Goal: Register for event/course

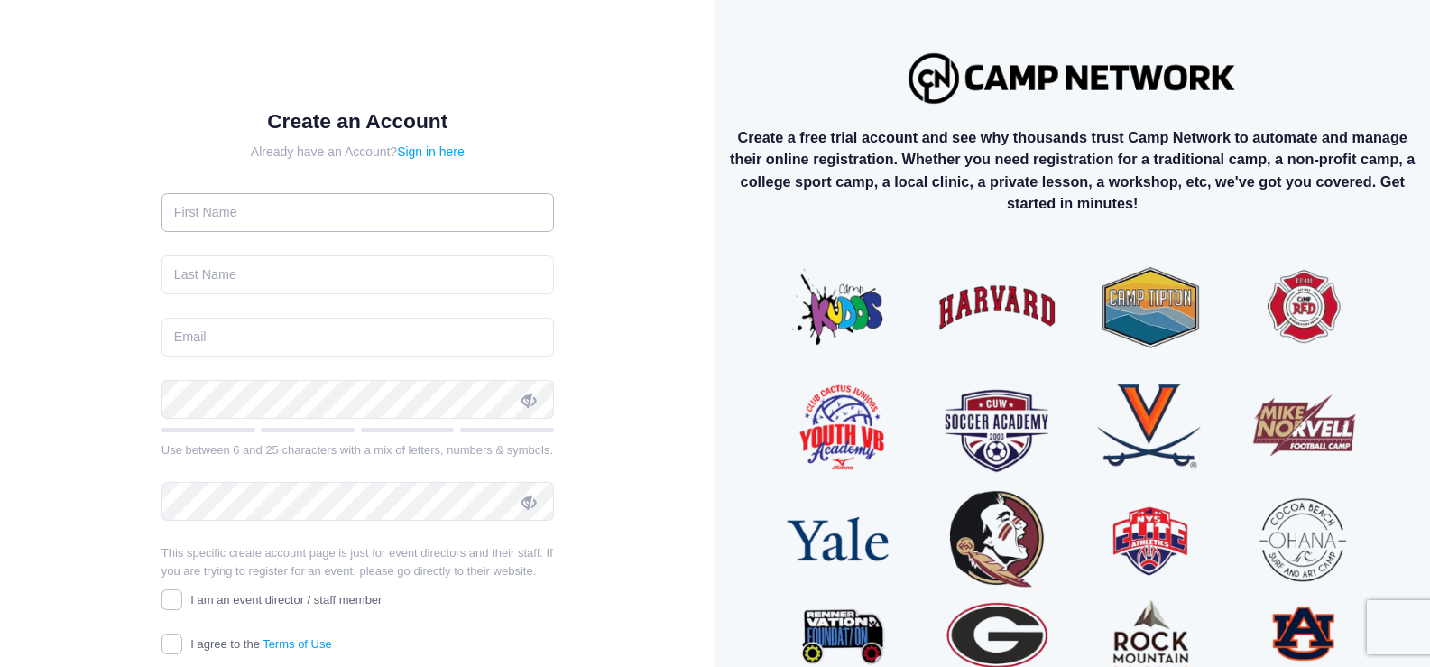
click at [247, 223] on input "text" at bounding box center [358, 212] width 392 height 39
type input "Patty"
type input "McCulley"
type input "palevan@comcast.net"
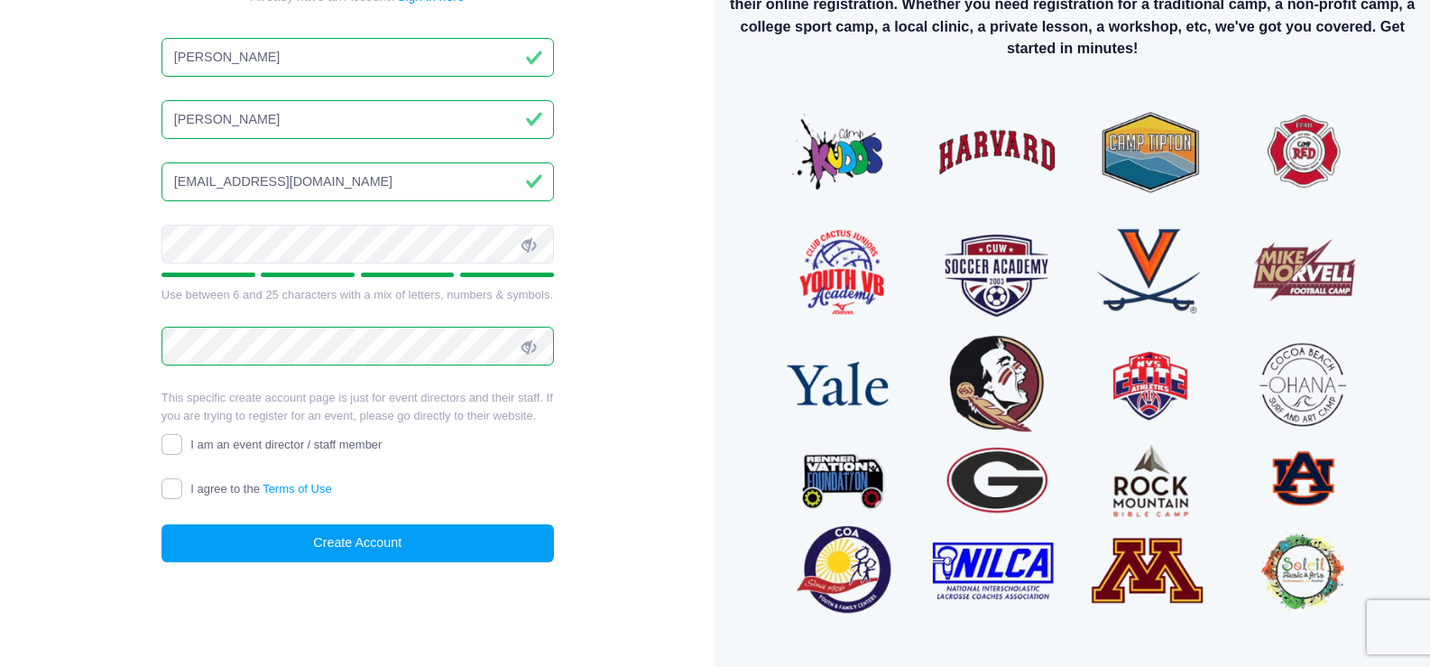
scroll to position [174, 0]
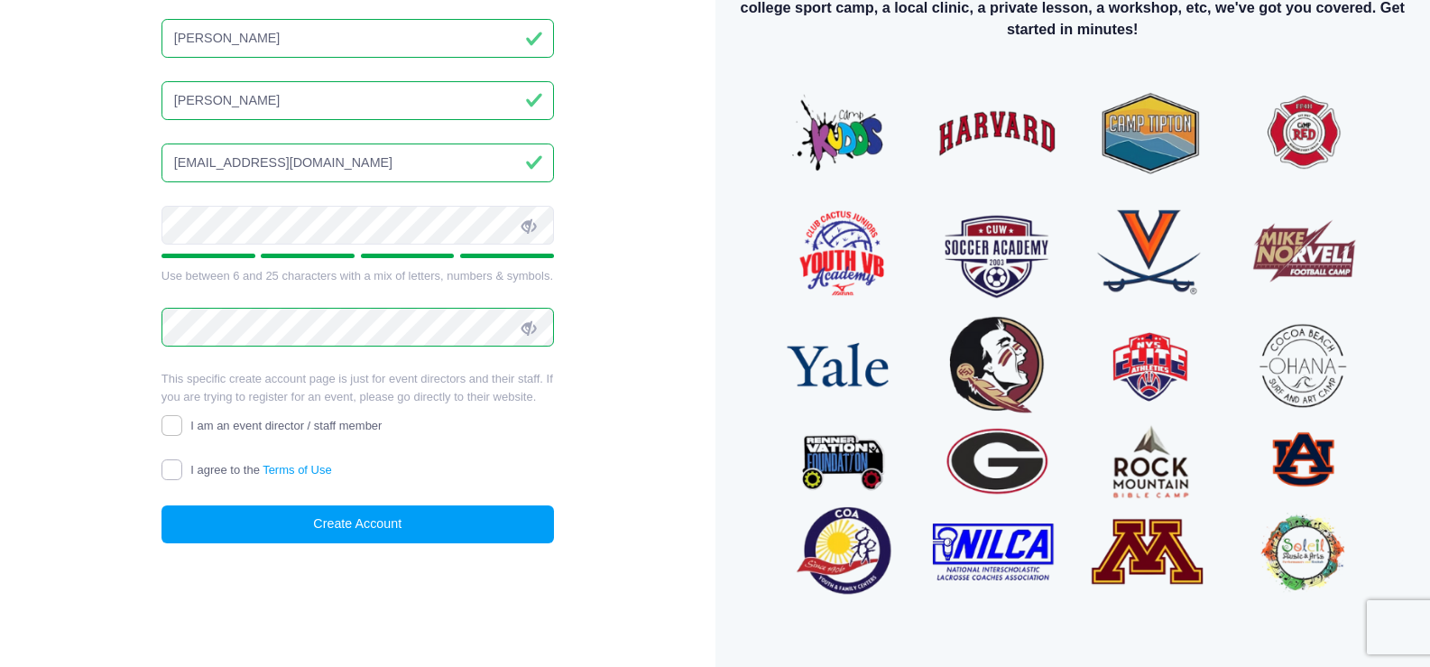
click at [177, 469] on input "I agree to the Terms of Use" at bounding box center [172, 469] width 21 height 21
checkbox input "true"
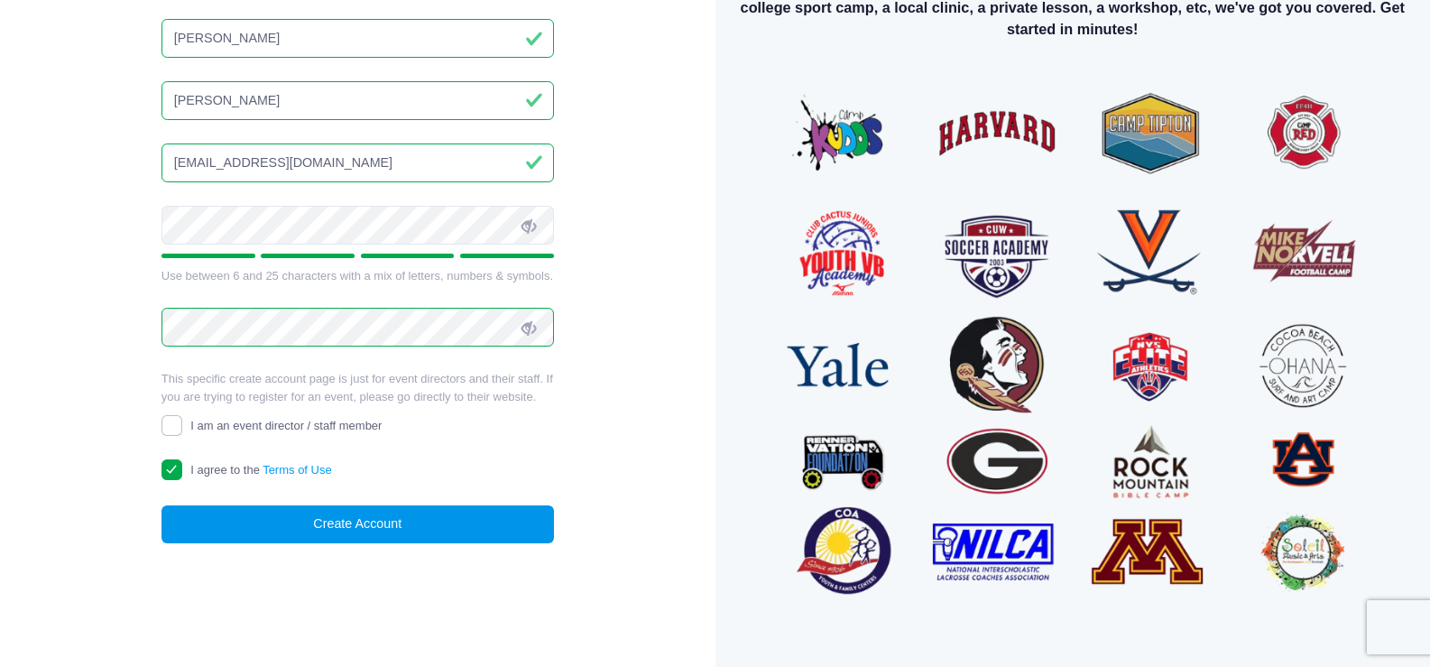
click at [251, 526] on button "Create Account" at bounding box center [358, 524] width 392 height 39
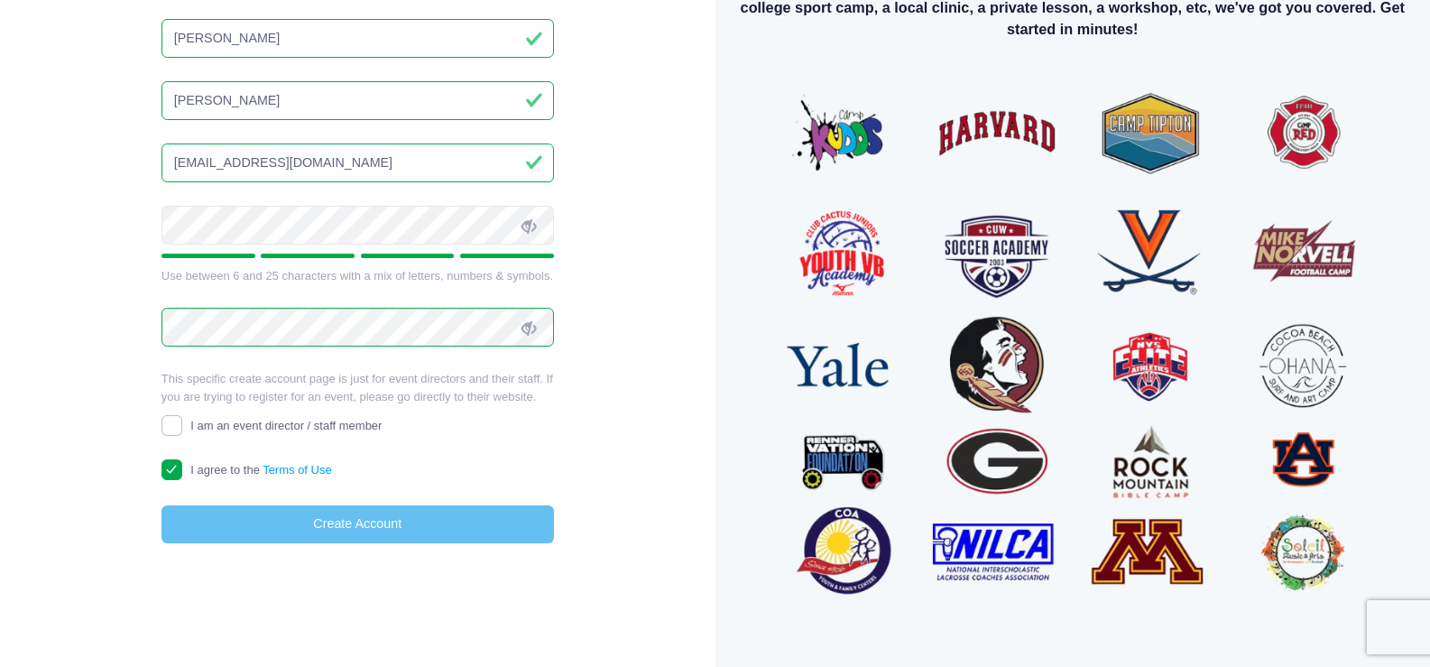
scroll to position [163, 0]
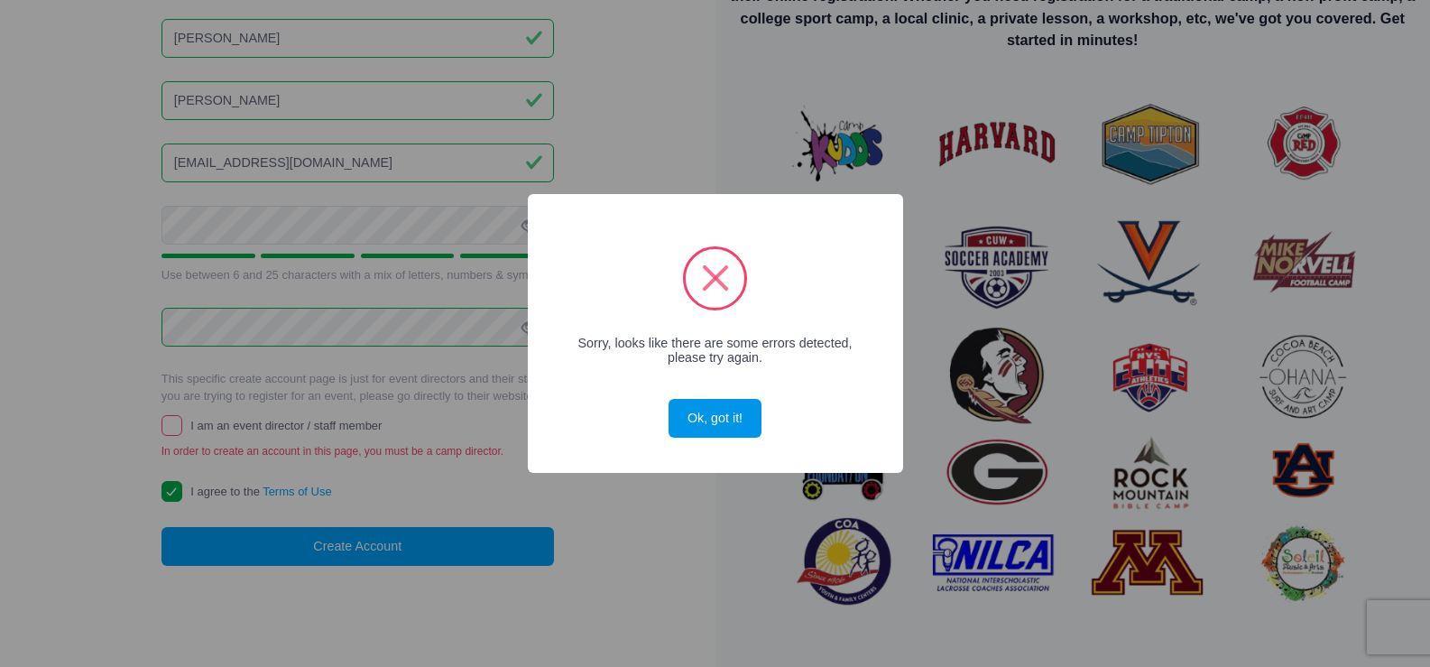
click at [686, 418] on button "Ok, got it!" at bounding box center [715, 418] width 92 height 39
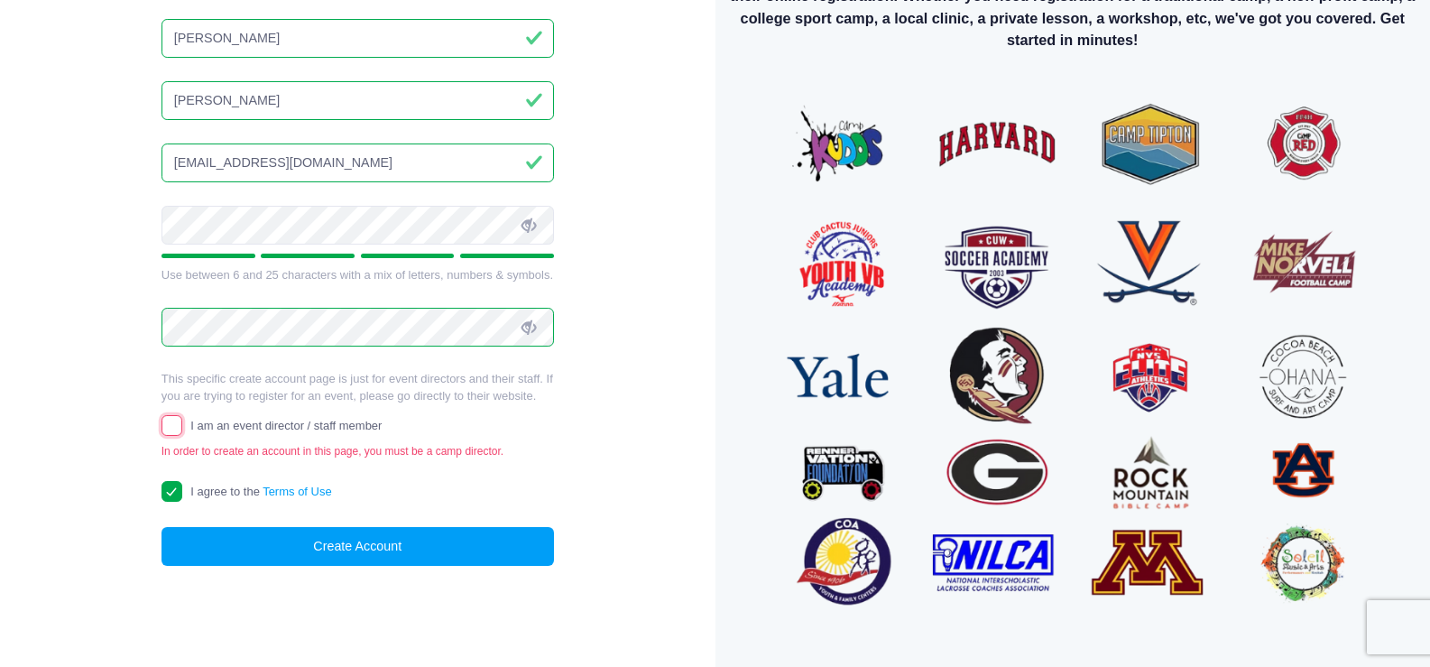
click at [169, 421] on input "I am an event director / staff member" at bounding box center [172, 425] width 21 height 21
checkbox input "true"
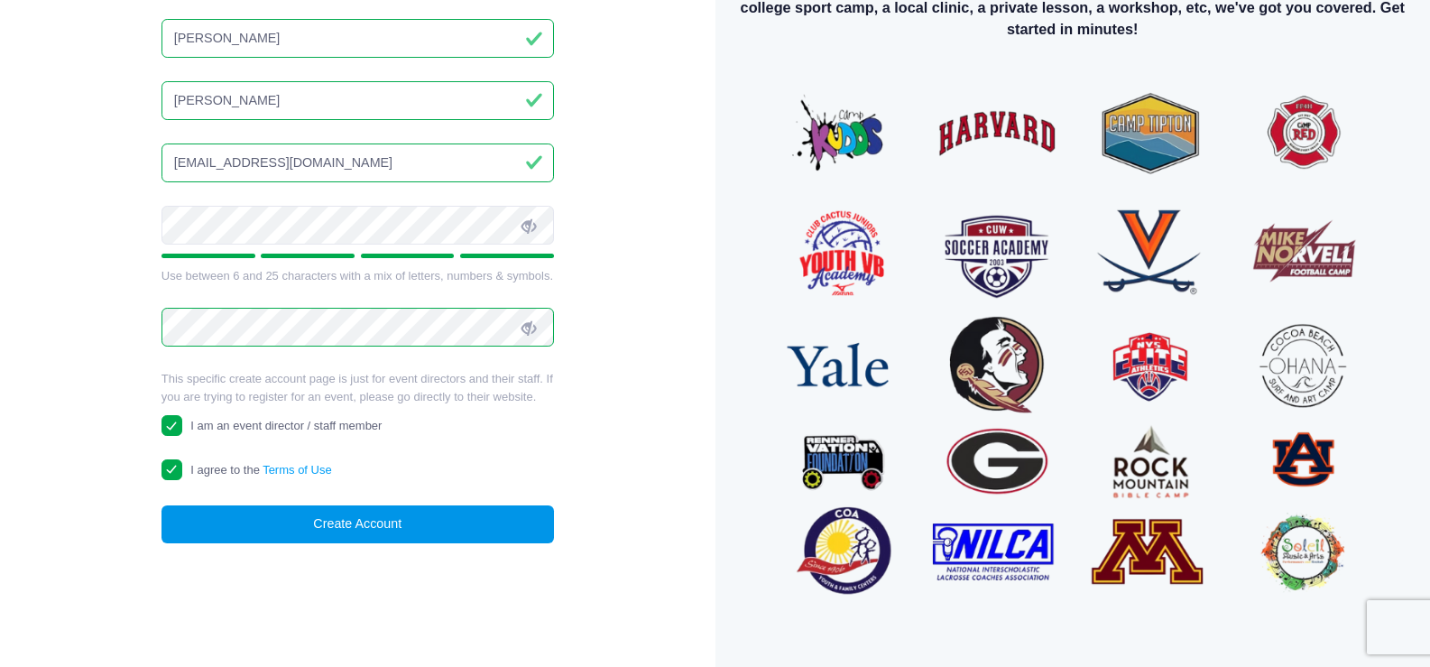
click at [222, 519] on button "Create Account" at bounding box center [358, 524] width 392 height 39
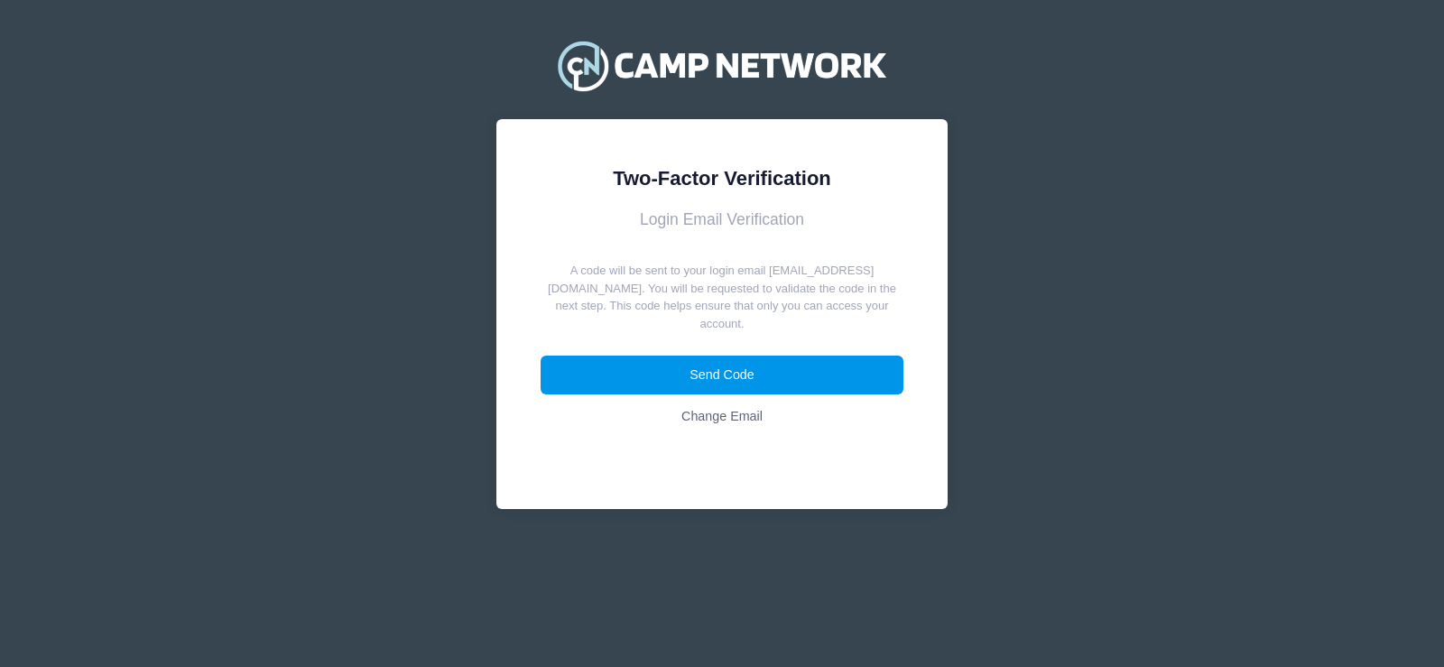
click at [757, 355] on button "Send Code" at bounding box center [722, 374] width 364 height 39
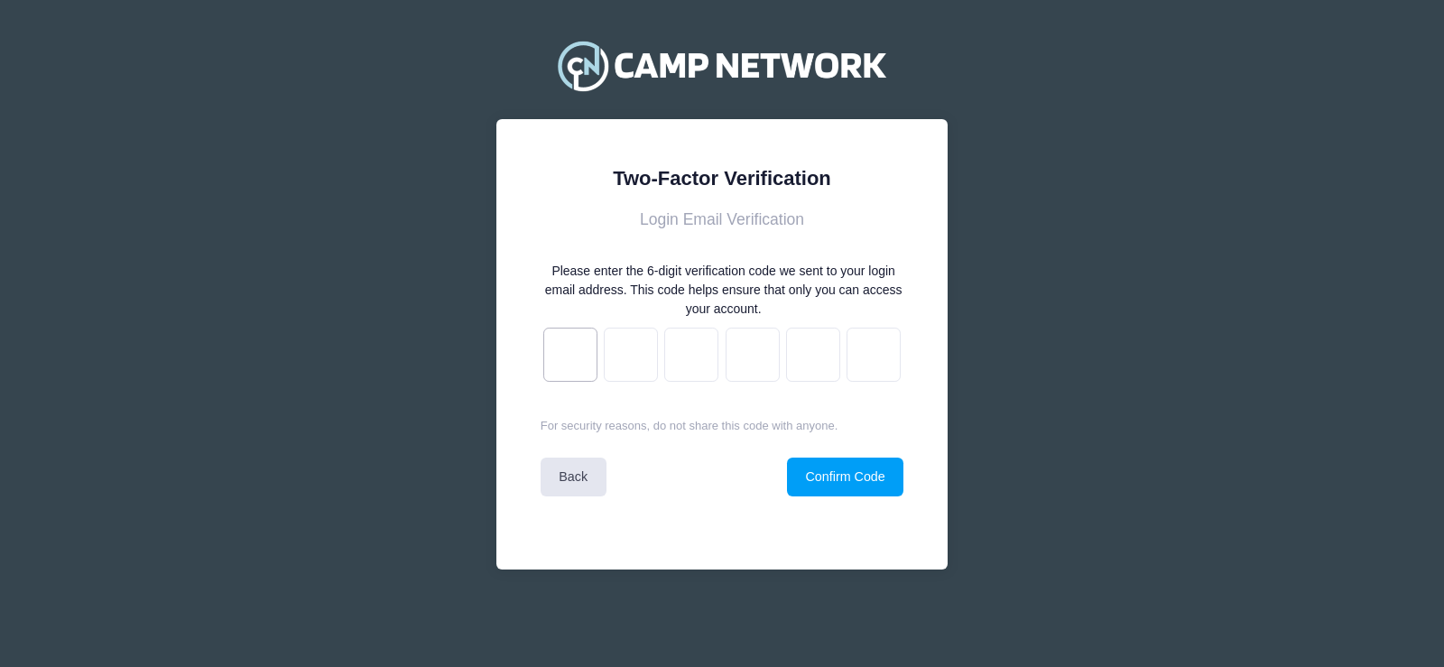
click at [569, 351] on input "text" at bounding box center [570, 355] width 54 height 54
type input "b"
type input "8"
type input "6"
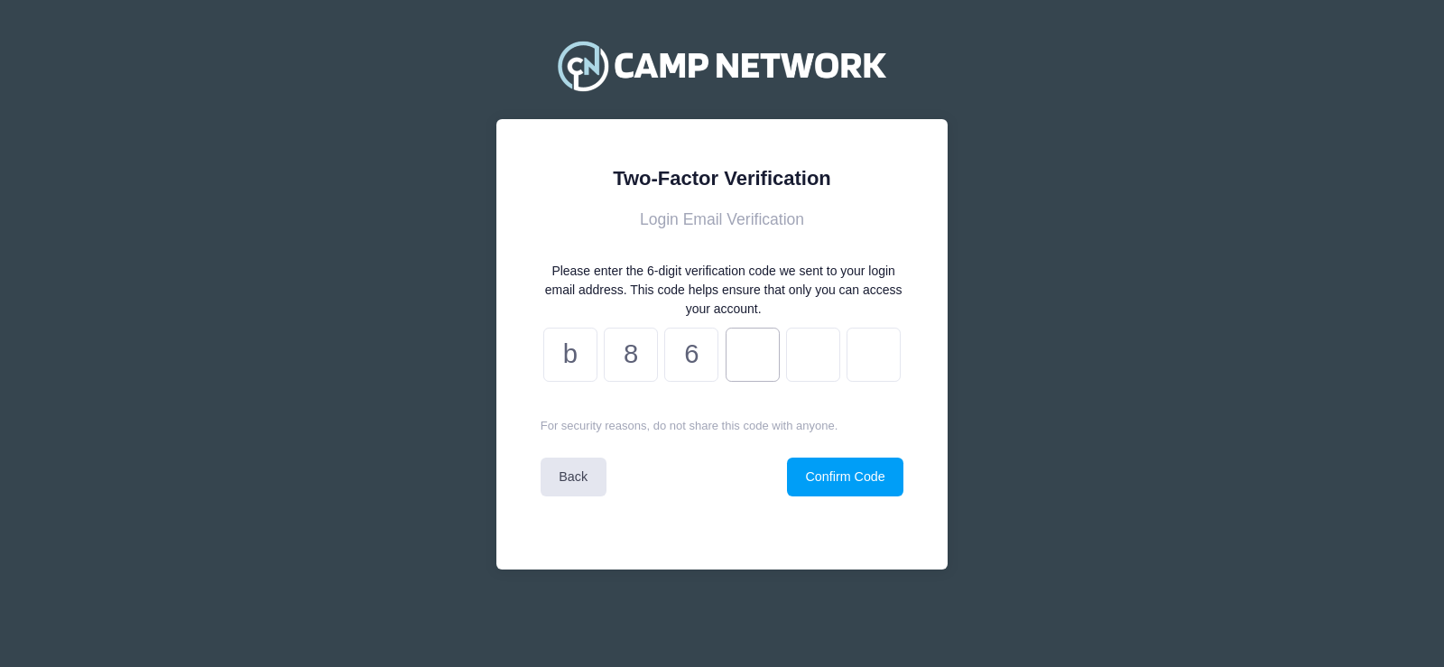
type input "1"
type input "0"
type input "c"
click at [819, 480] on button "Confirm Code" at bounding box center [845, 476] width 116 height 39
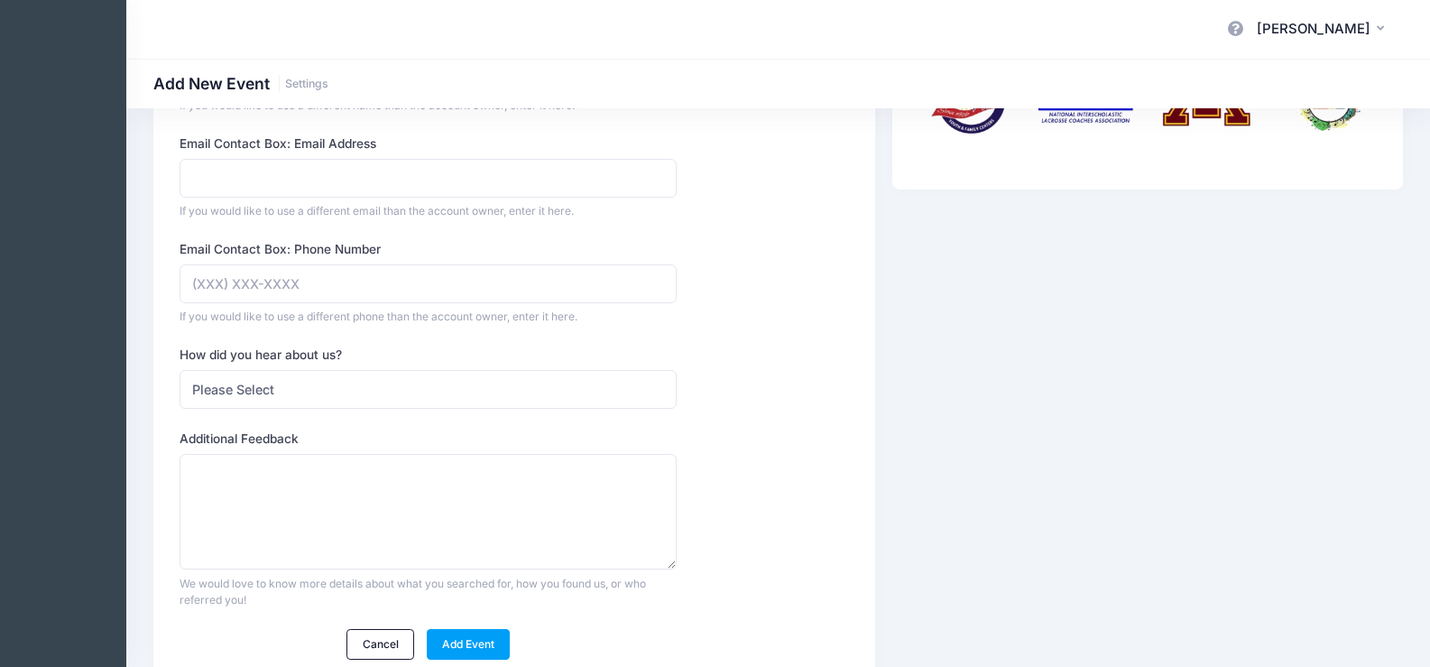
scroll to position [643, 0]
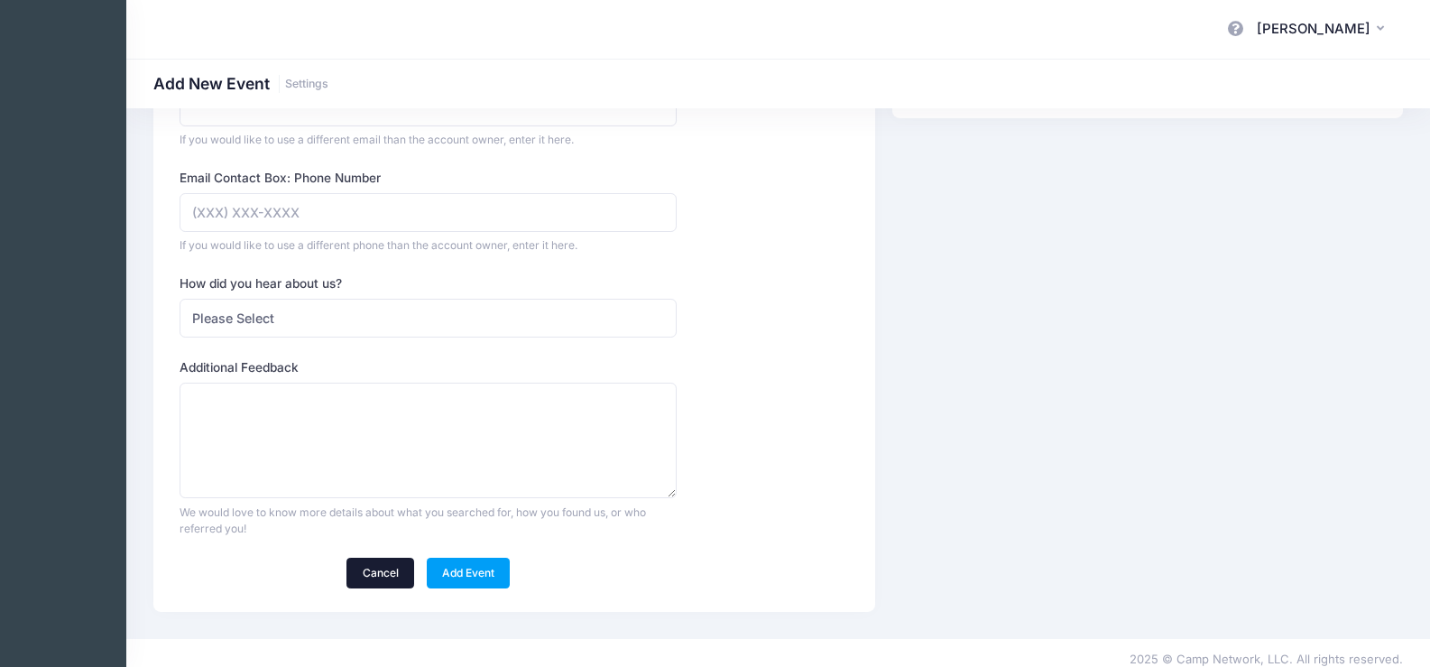
click at [384, 574] on link "Cancel" at bounding box center [380, 573] width 68 height 31
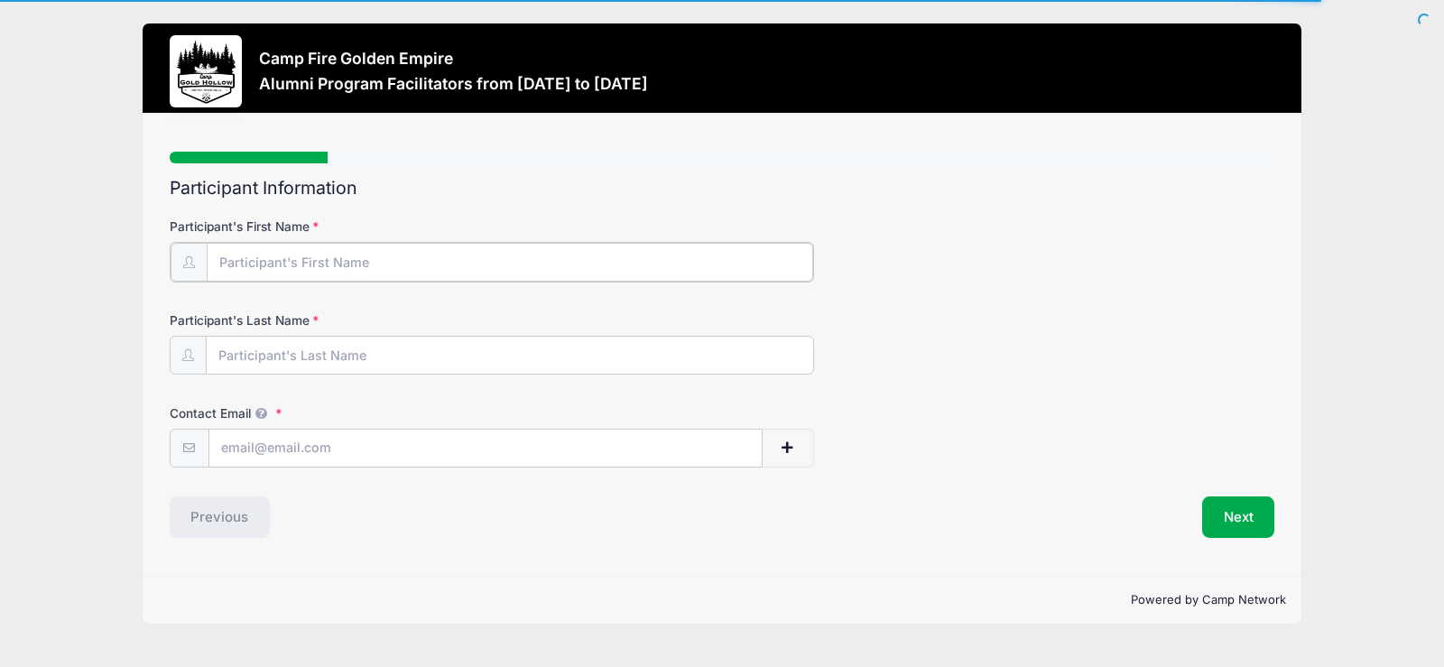
click at [328, 258] on input "Participant's First Name" at bounding box center [510, 262] width 606 height 39
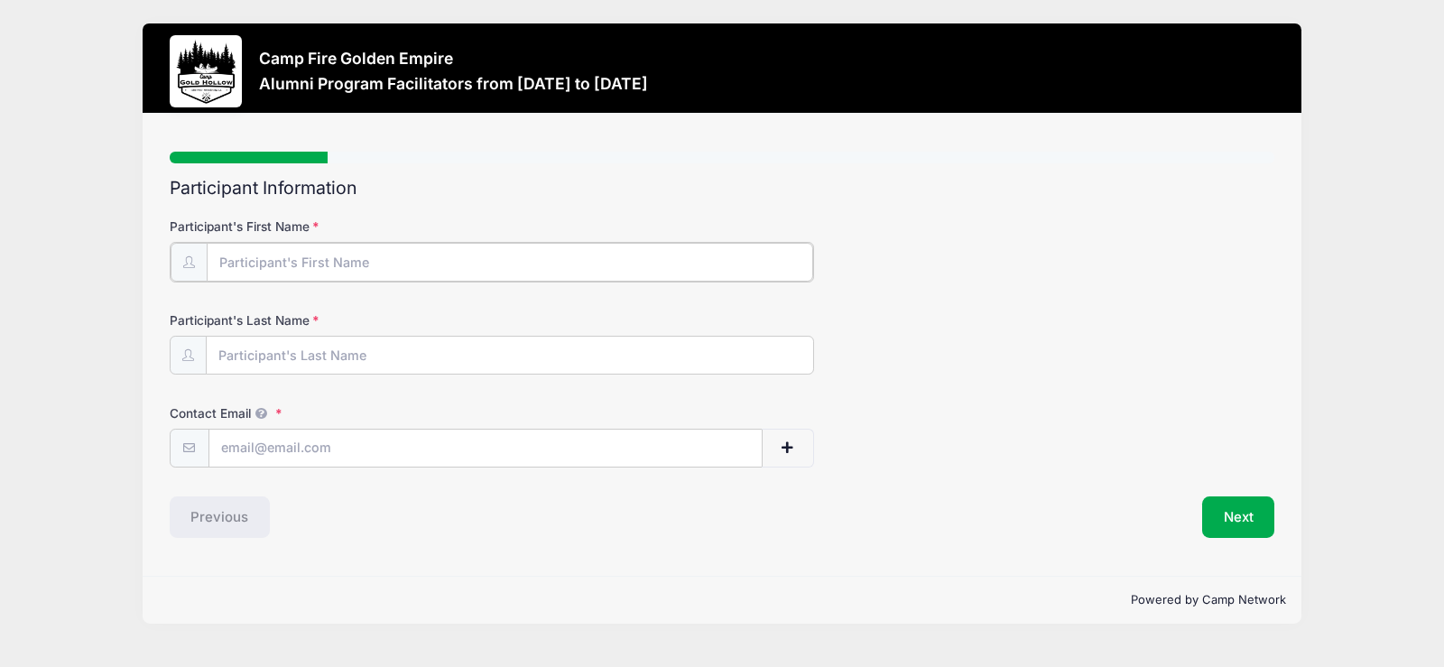
type input "[PERSON_NAME]"
type input "[EMAIL_ADDRESS][DOMAIN_NAME]"
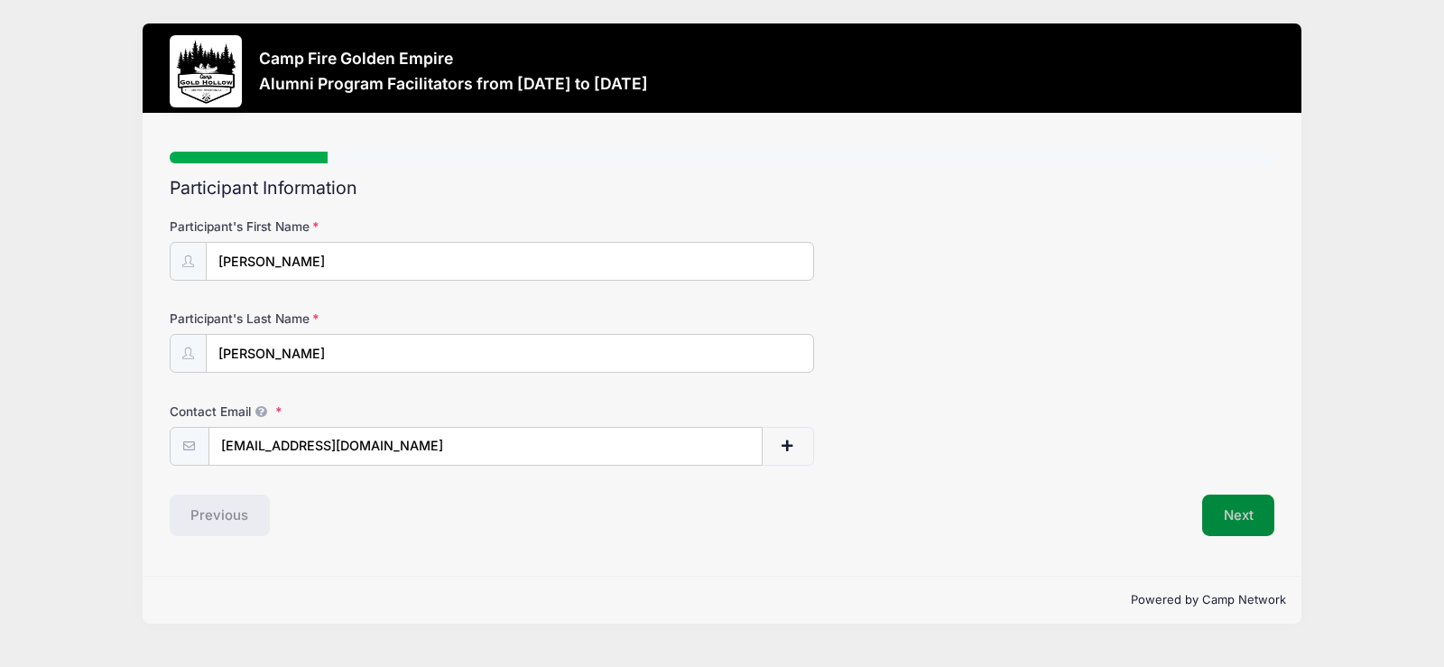
click at [1242, 519] on button "Next" at bounding box center [1238, 515] width 73 height 42
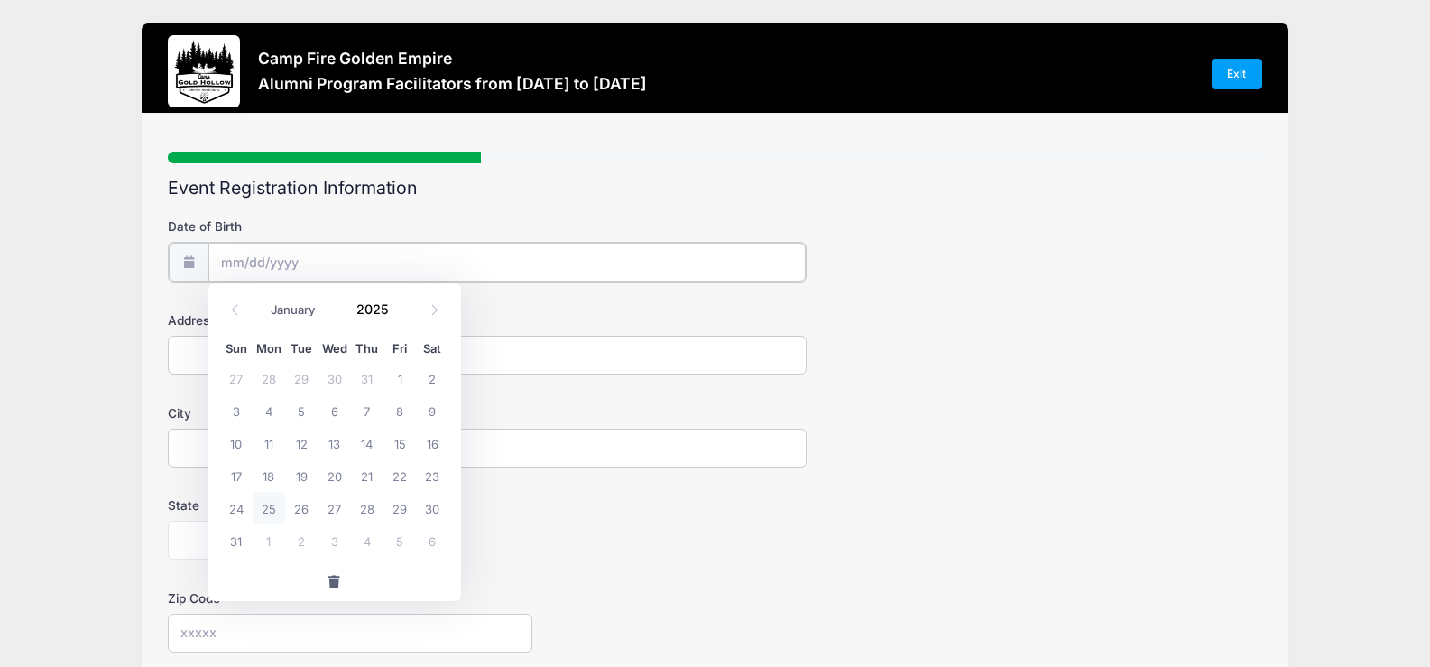
click at [272, 261] on input "Date of Birth" at bounding box center [506, 262] width 597 height 39
click at [437, 313] on icon at bounding box center [435, 310] width 12 height 12
select select "8"
click at [239, 259] on input "Date of Birth" at bounding box center [506, 262] width 597 height 39
click at [272, 514] on span "29" at bounding box center [269, 508] width 32 height 32
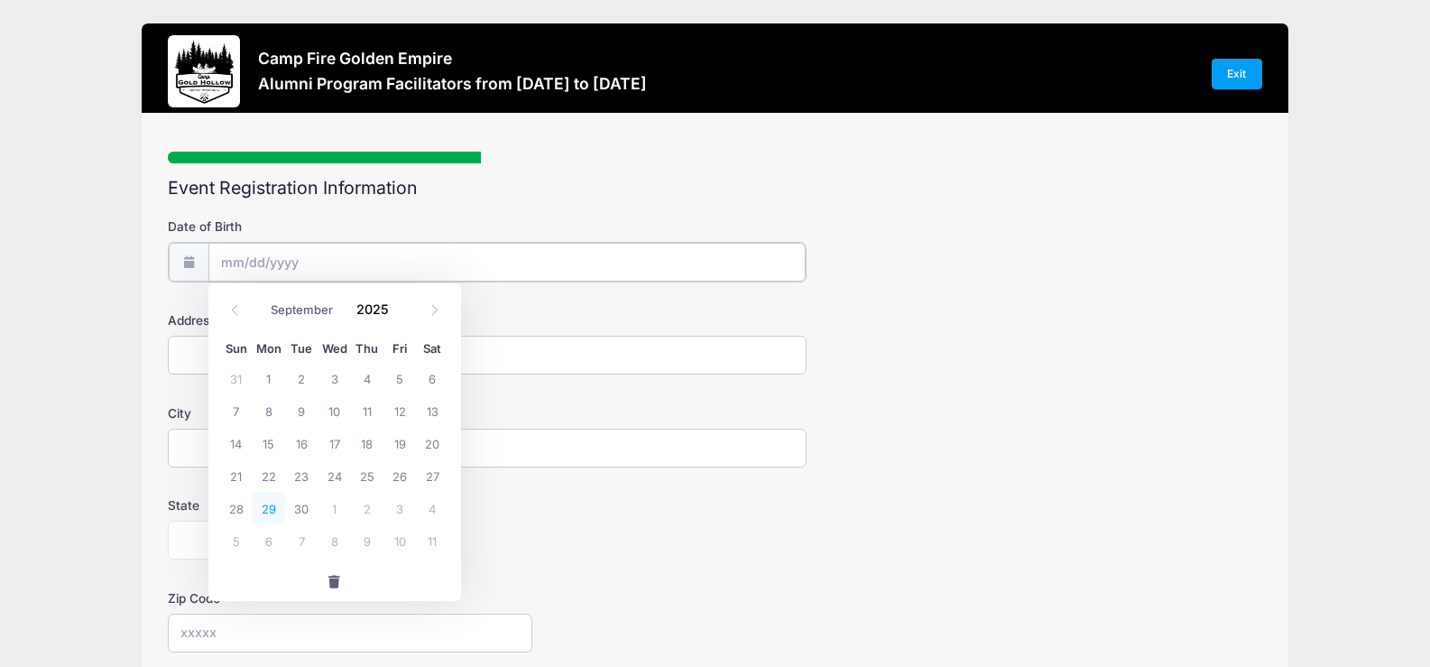
type input "09/29/2025"
click at [294, 263] on input "09/29/2025" at bounding box center [506, 262] width 597 height 39
click at [303, 263] on input "09/29/2025" at bounding box center [506, 262] width 597 height 39
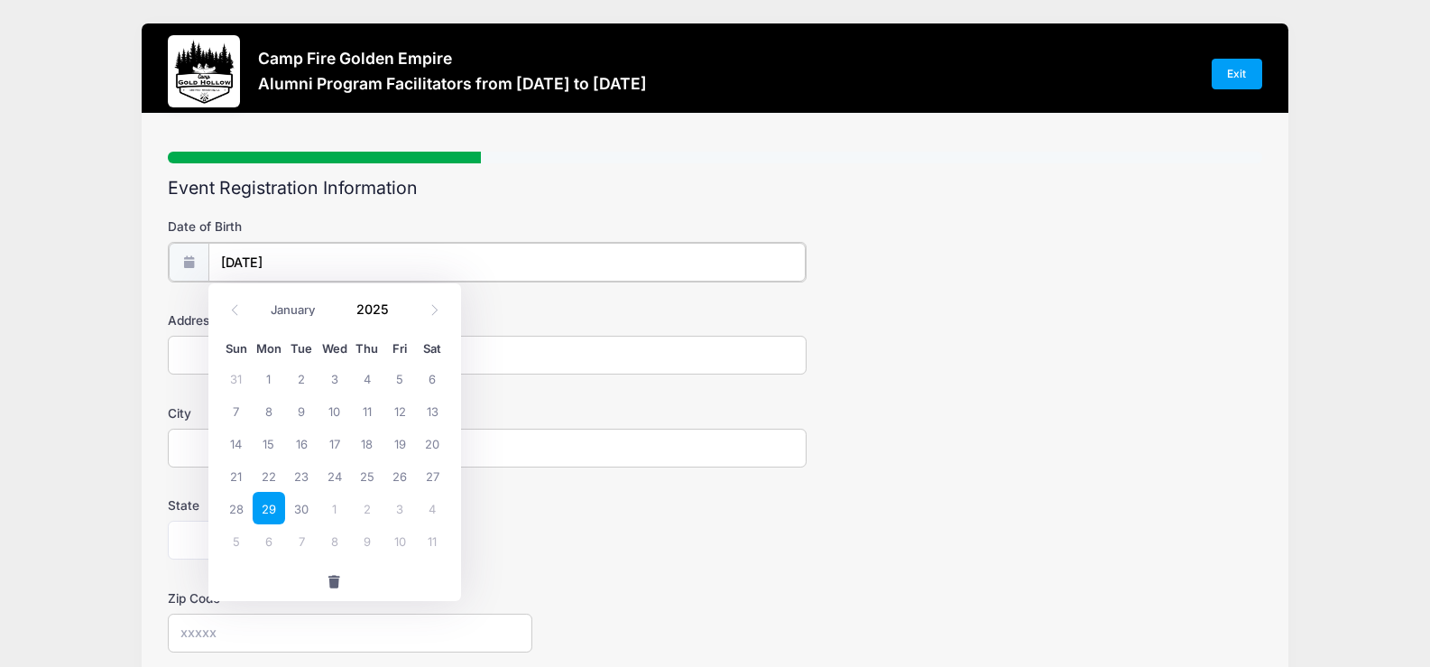
drag, startPoint x: 303, startPoint y: 263, endPoint x: 208, endPoint y: 263, distance: 94.7
click at [208, 263] on input "09/29/2025" at bounding box center [506, 262] width 597 height 39
select select "7"
click at [223, 257] on input "Date of Birth" at bounding box center [506, 262] width 597 height 39
click at [189, 266] on icon at bounding box center [187, 261] width 14 height 12
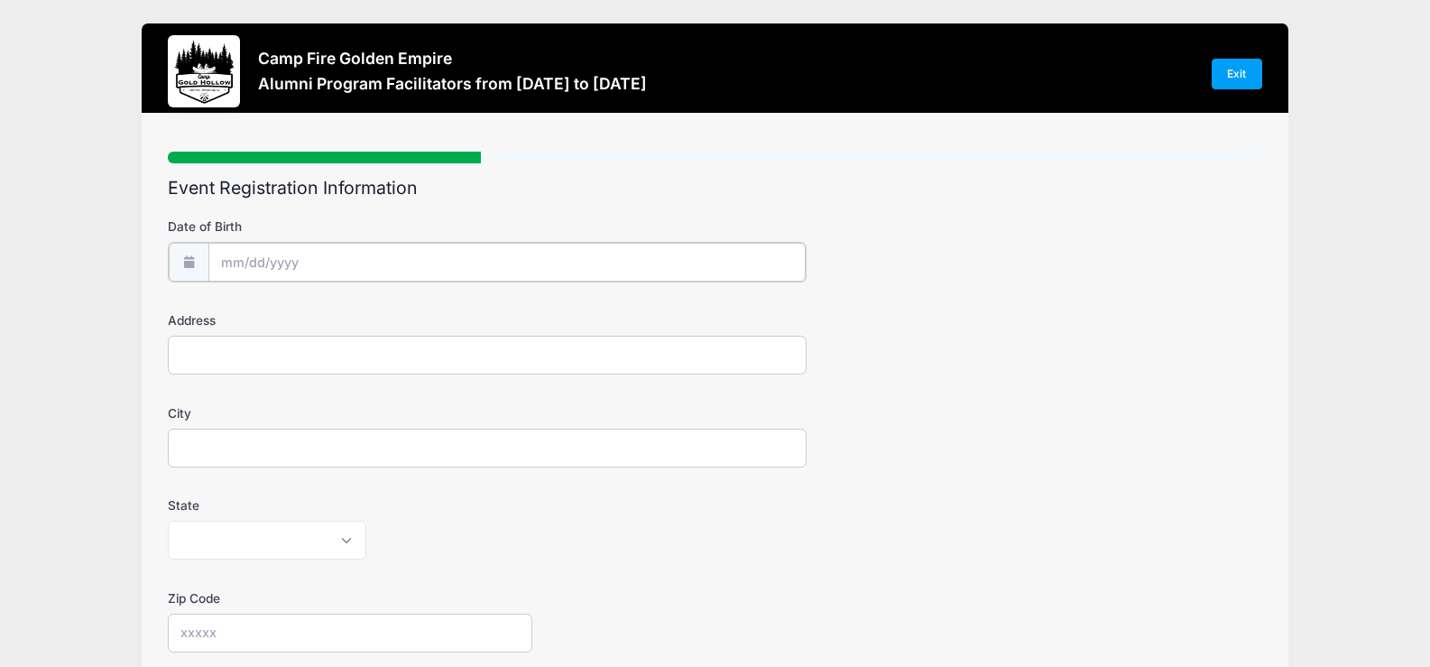
click at [330, 258] on input "Date of Birth" at bounding box center [506, 262] width 597 height 39
drag, startPoint x: 309, startPoint y: 263, endPoint x: 243, endPoint y: 237, distance: 71.4
click at [218, 248] on input "Date of Birth" at bounding box center [506, 262] width 597 height 39
click at [192, 259] on icon at bounding box center [187, 261] width 14 height 12
drag, startPoint x: 309, startPoint y: 263, endPoint x: 205, endPoint y: 260, distance: 104.7
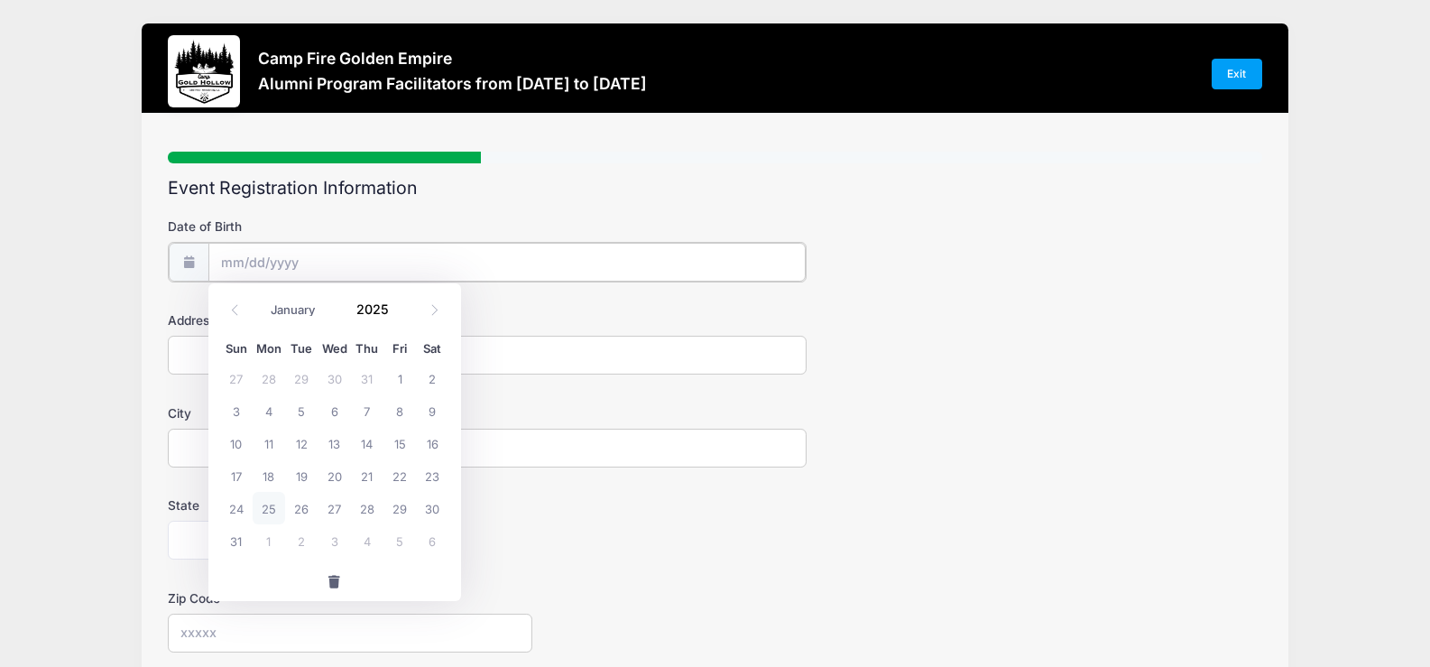
click at [205, 260] on div at bounding box center [487, 262] width 638 height 41
click at [226, 260] on input "Date of Birth" at bounding box center [506, 262] width 597 height 39
click at [400, 302] on span at bounding box center [400, 303] width 13 height 14
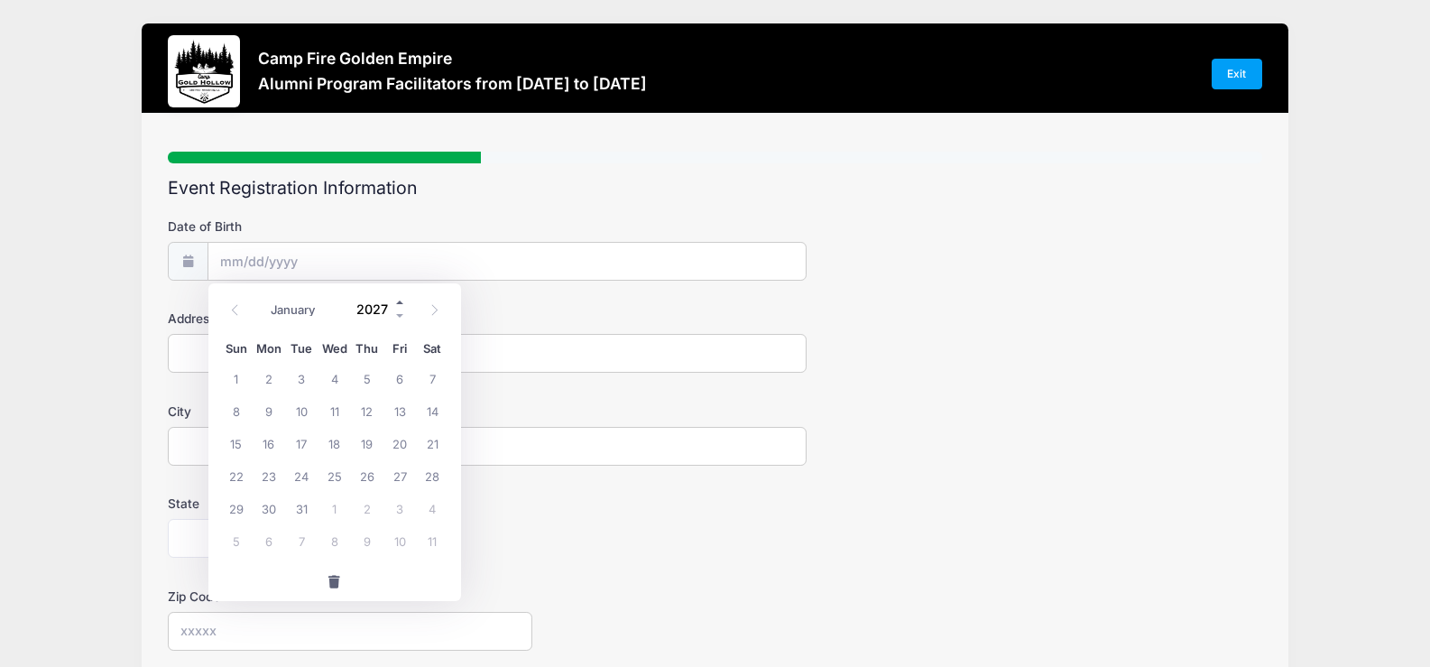
click at [400, 302] on span at bounding box center [400, 303] width 13 height 14
drag, startPoint x: 400, startPoint y: 302, endPoint x: 398, endPoint y: 312, distance: 10.1
click at [398, 312] on div "2030" at bounding box center [377, 309] width 59 height 27
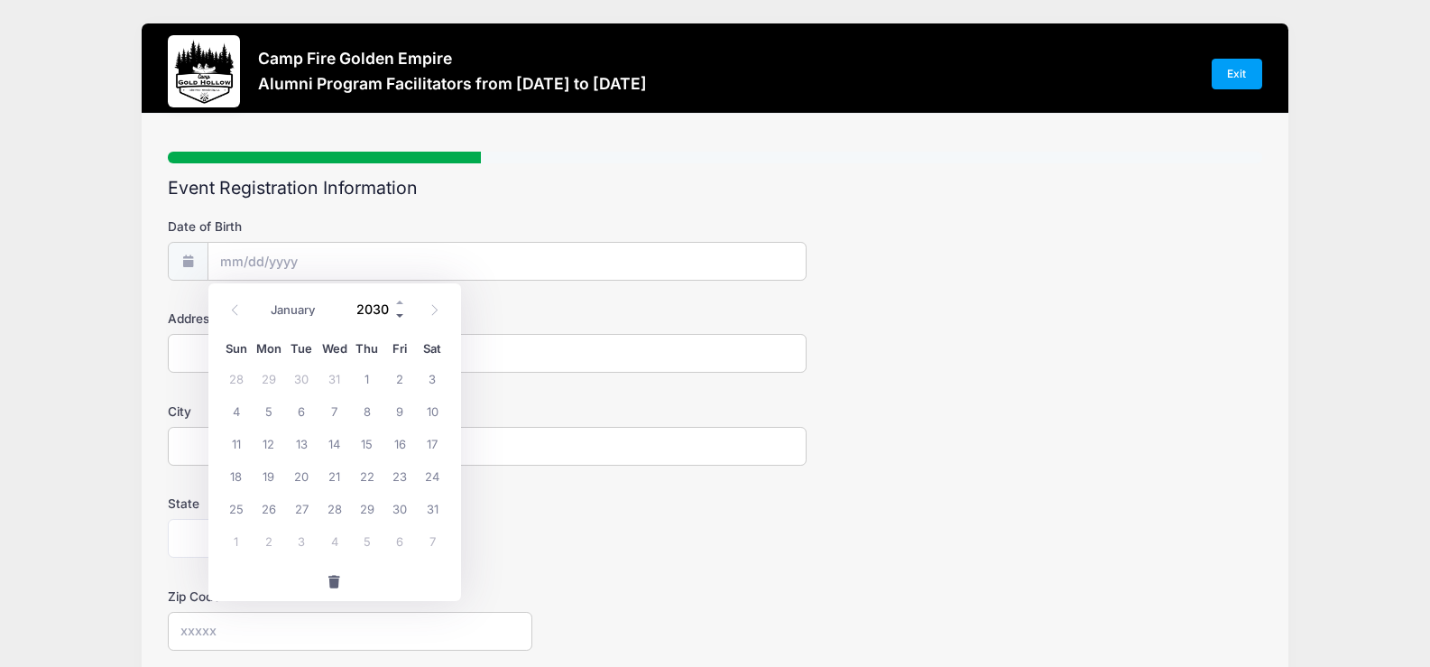
click at [398, 312] on span at bounding box center [400, 316] width 13 height 14
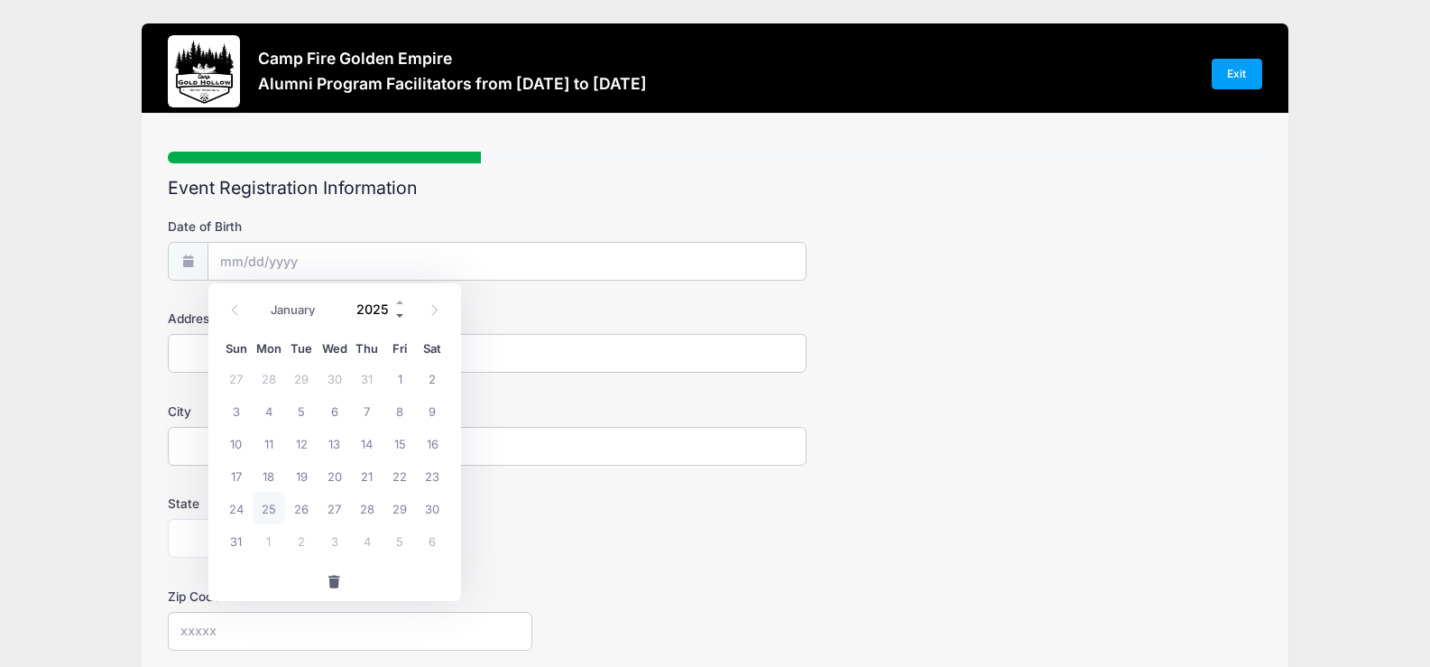
click at [398, 312] on span at bounding box center [400, 316] width 13 height 14
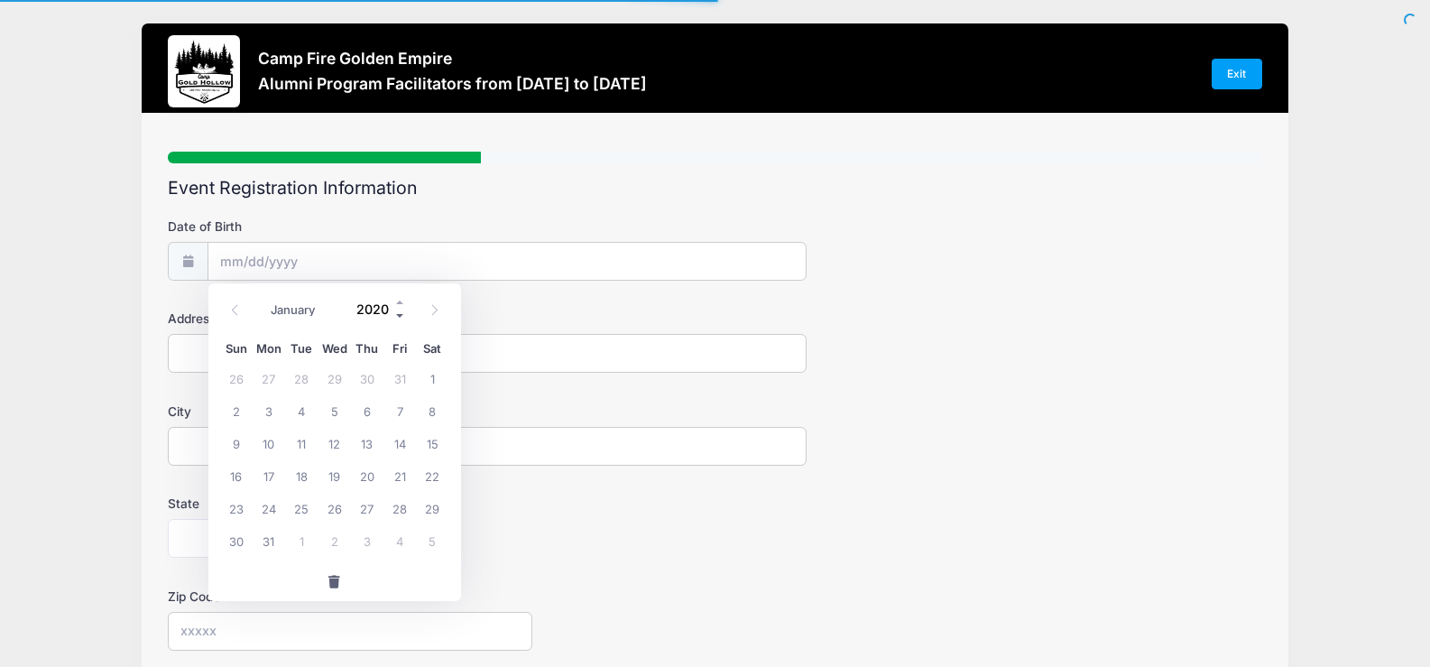
click at [398, 312] on span at bounding box center [400, 316] width 13 height 14
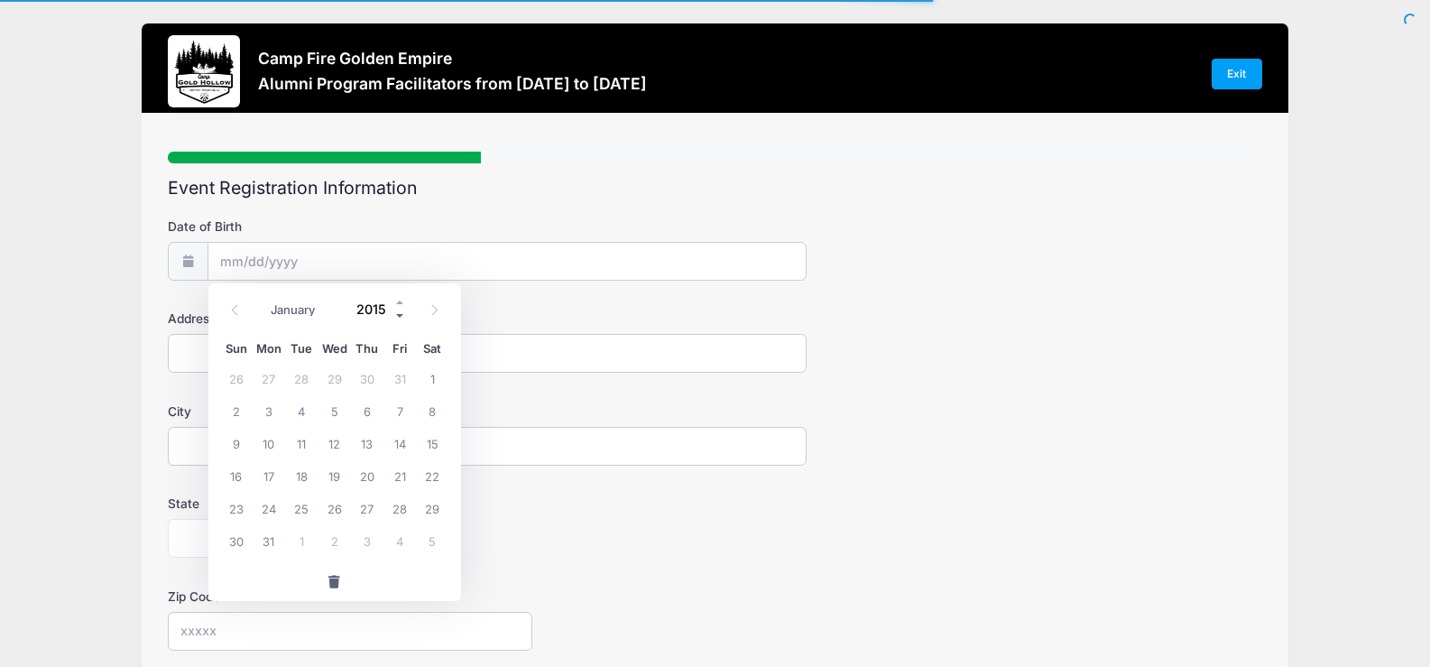
click at [398, 312] on span at bounding box center [400, 316] width 13 height 14
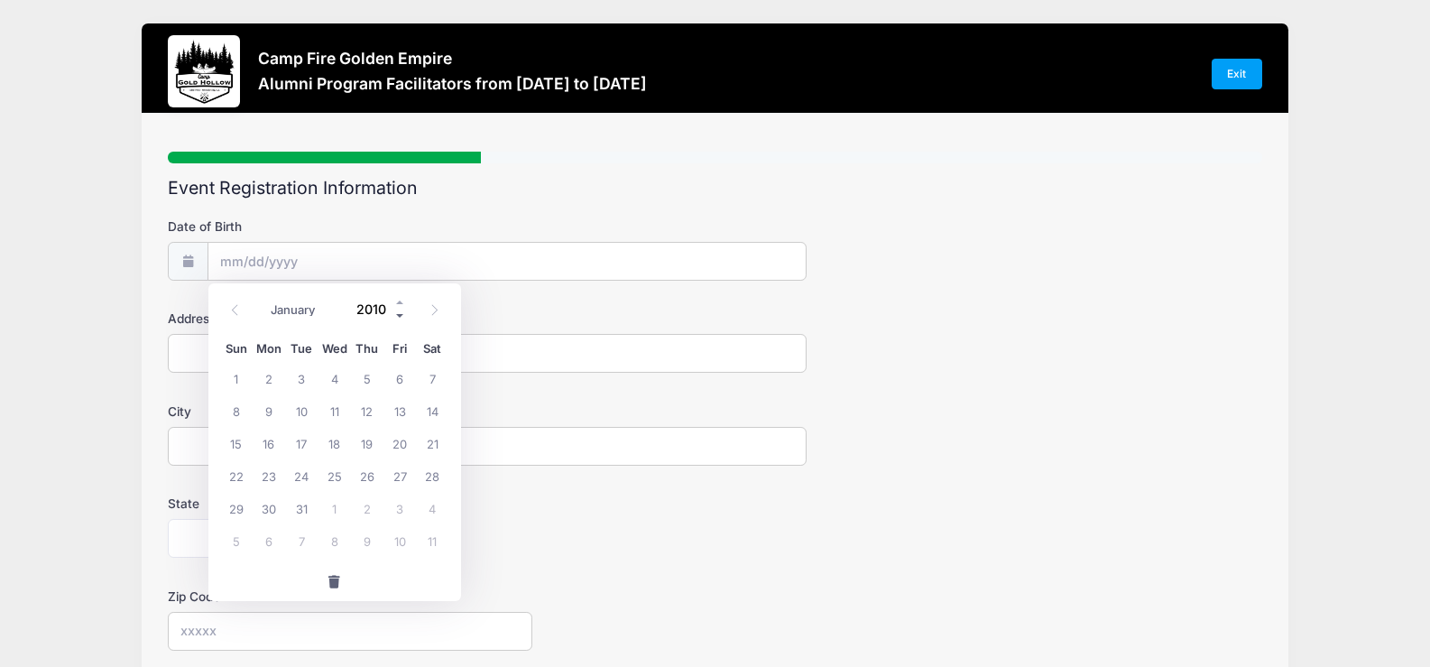
click at [398, 312] on span at bounding box center [400, 316] width 13 height 14
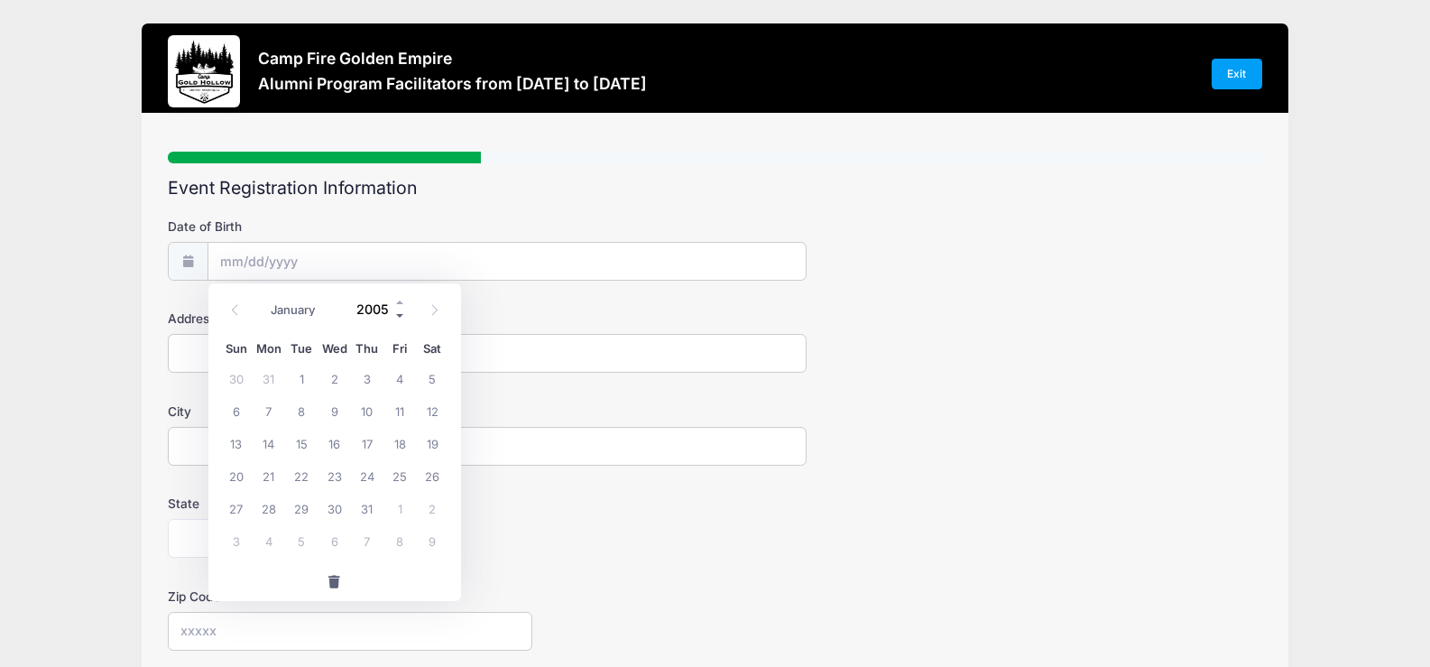
click at [398, 312] on span at bounding box center [400, 316] width 13 height 14
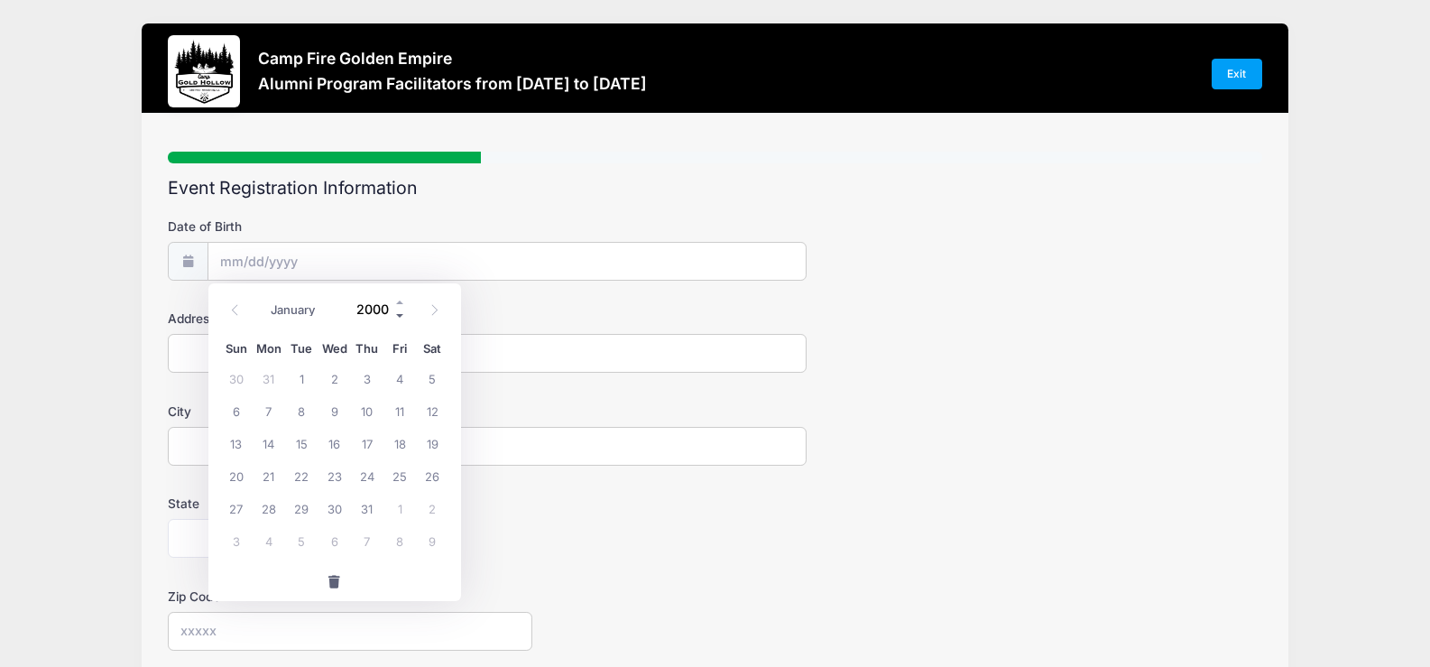
click at [398, 312] on span at bounding box center [400, 316] width 13 height 14
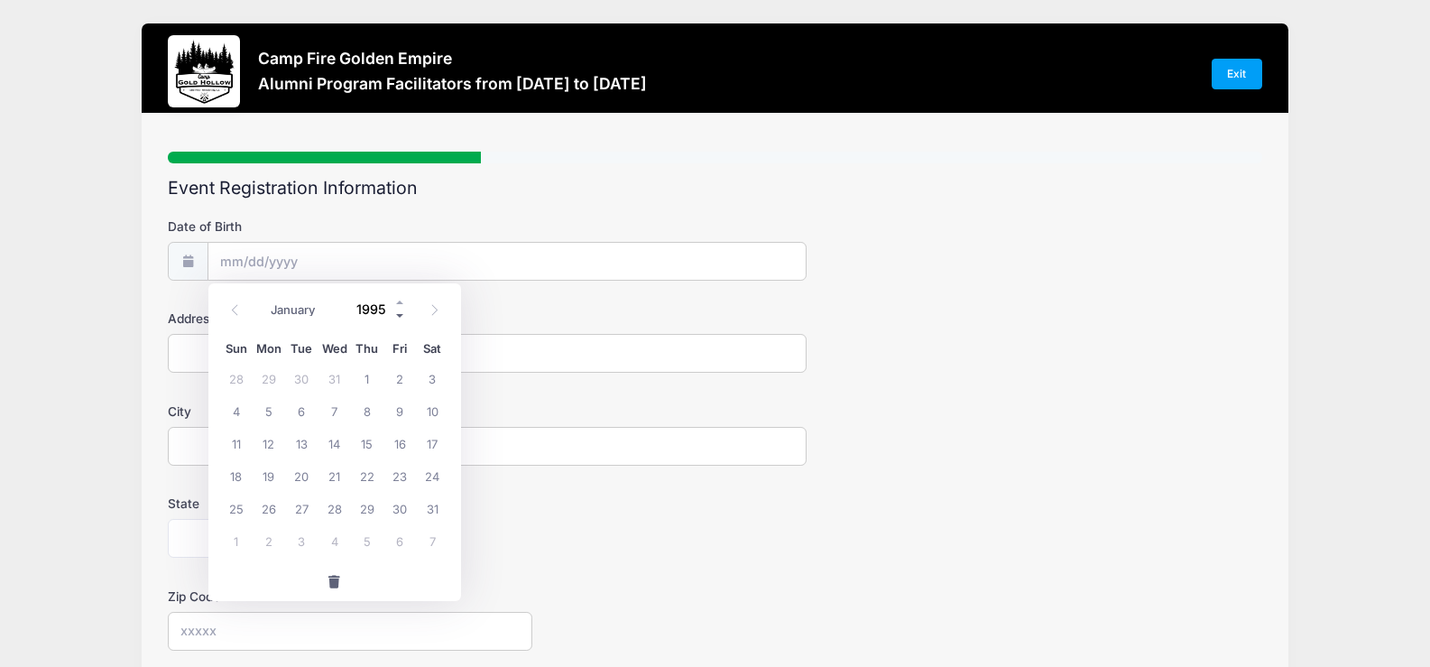
click at [398, 312] on span at bounding box center [400, 316] width 13 height 14
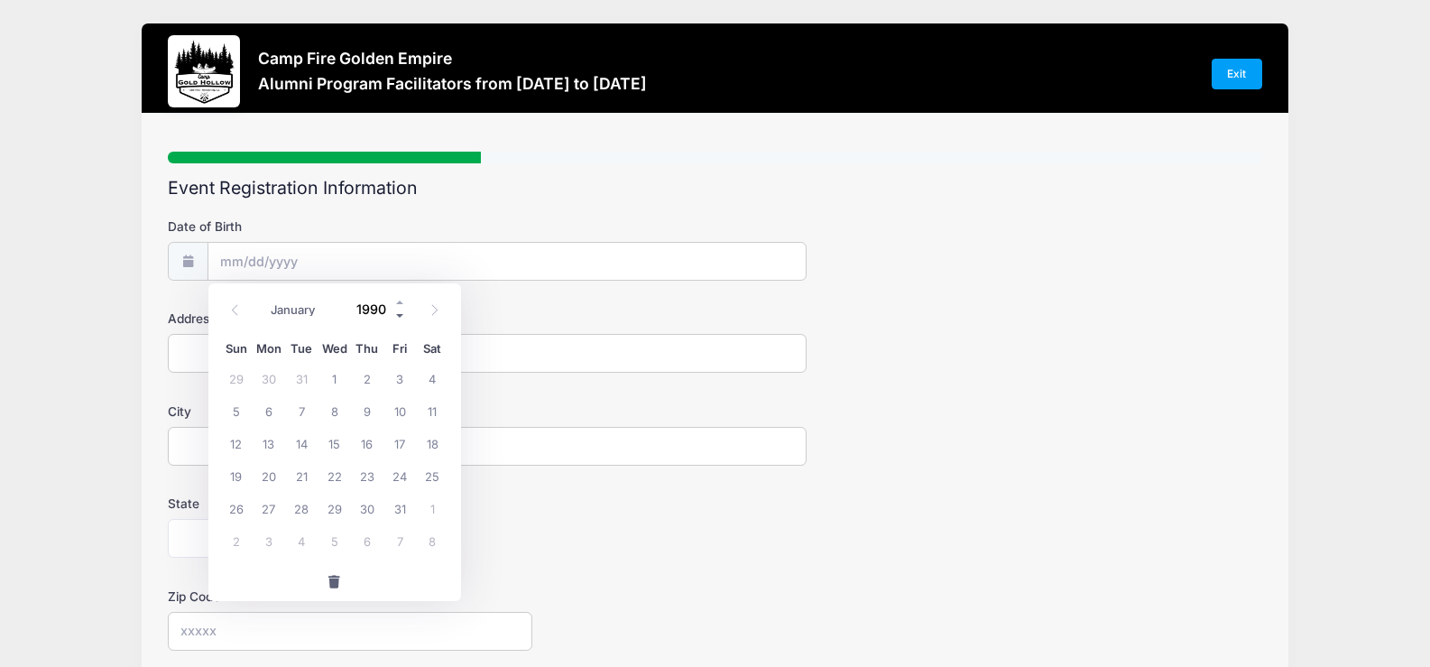
click at [398, 312] on span at bounding box center [400, 316] width 13 height 14
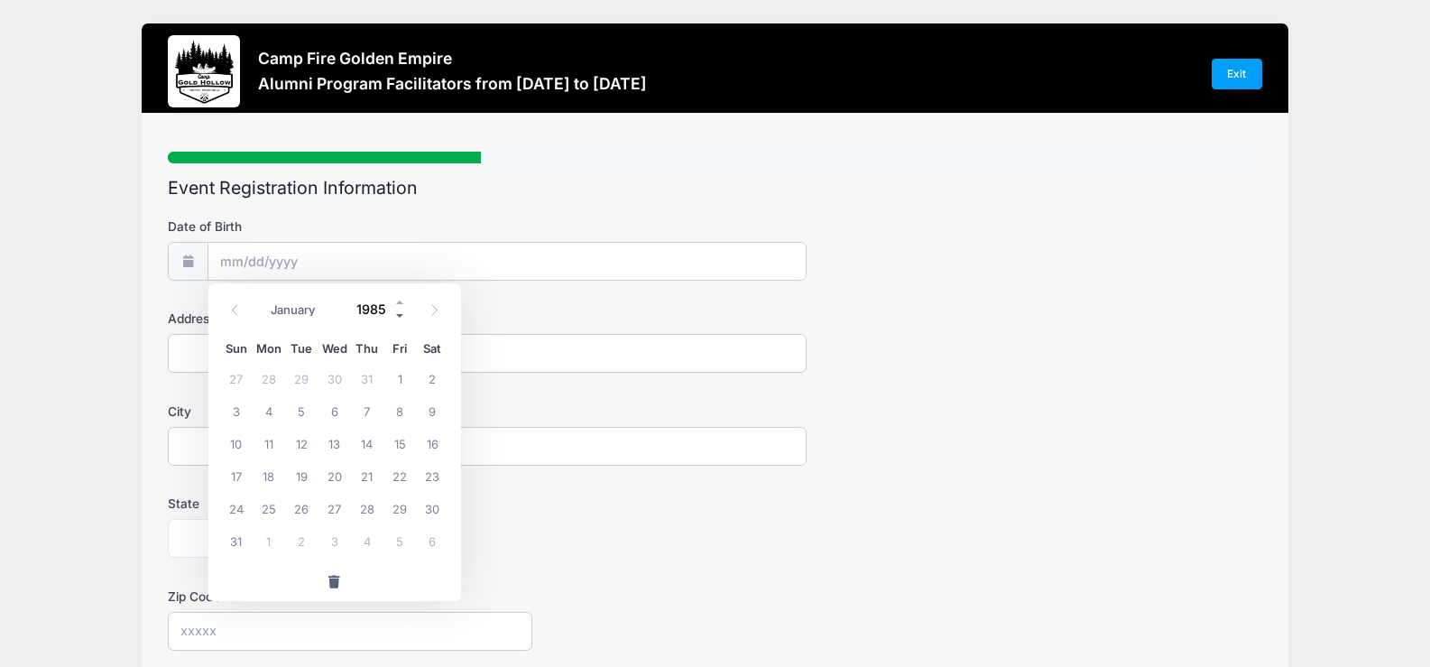
click at [398, 312] on span at bounding box center [400, 316] width 13 height 14
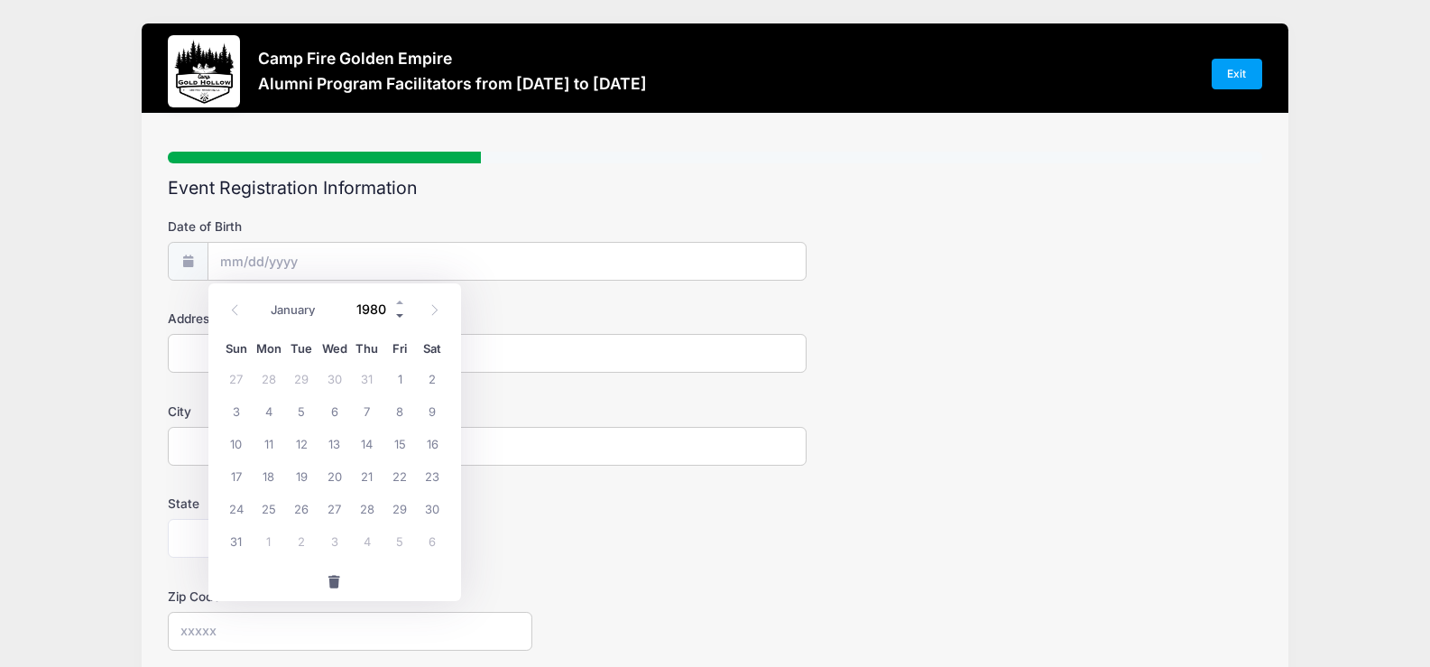
click at [398, 312] on span at bounding box center [400, 316] width 13 height 14
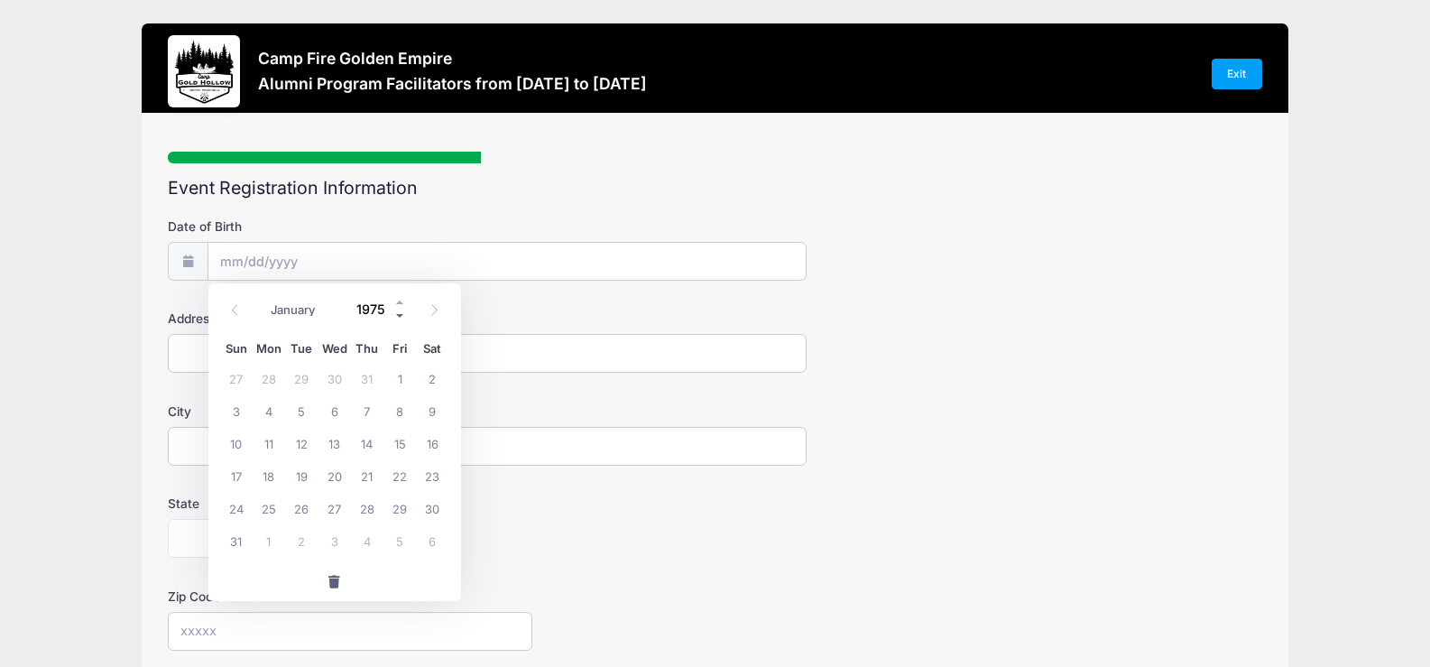
click at [398, 312] on span at bounding box center [400, 316] width 13 height 14
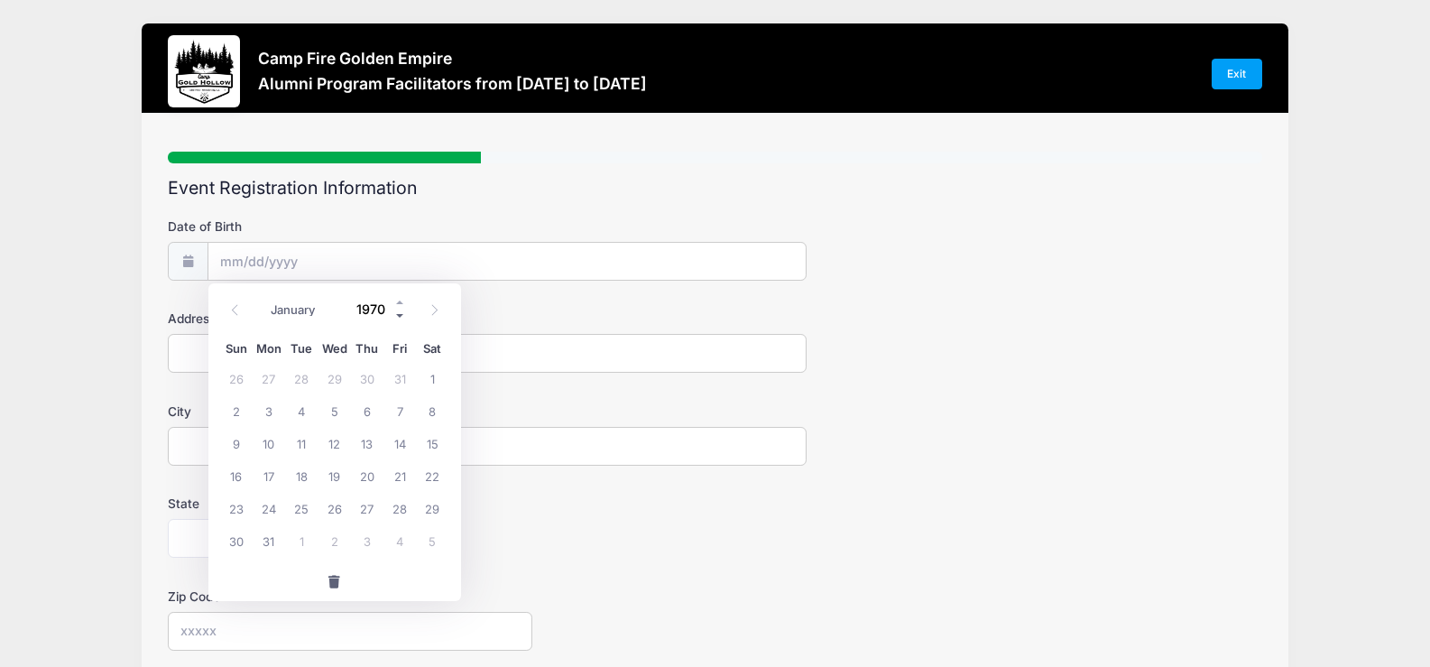
click at [398, 312] on span at bounding box center [400, 316] width 13 height 14
type input "1967"
click at [301, 512] on span "29" at bounding box center [301, 508] width 32 height 32
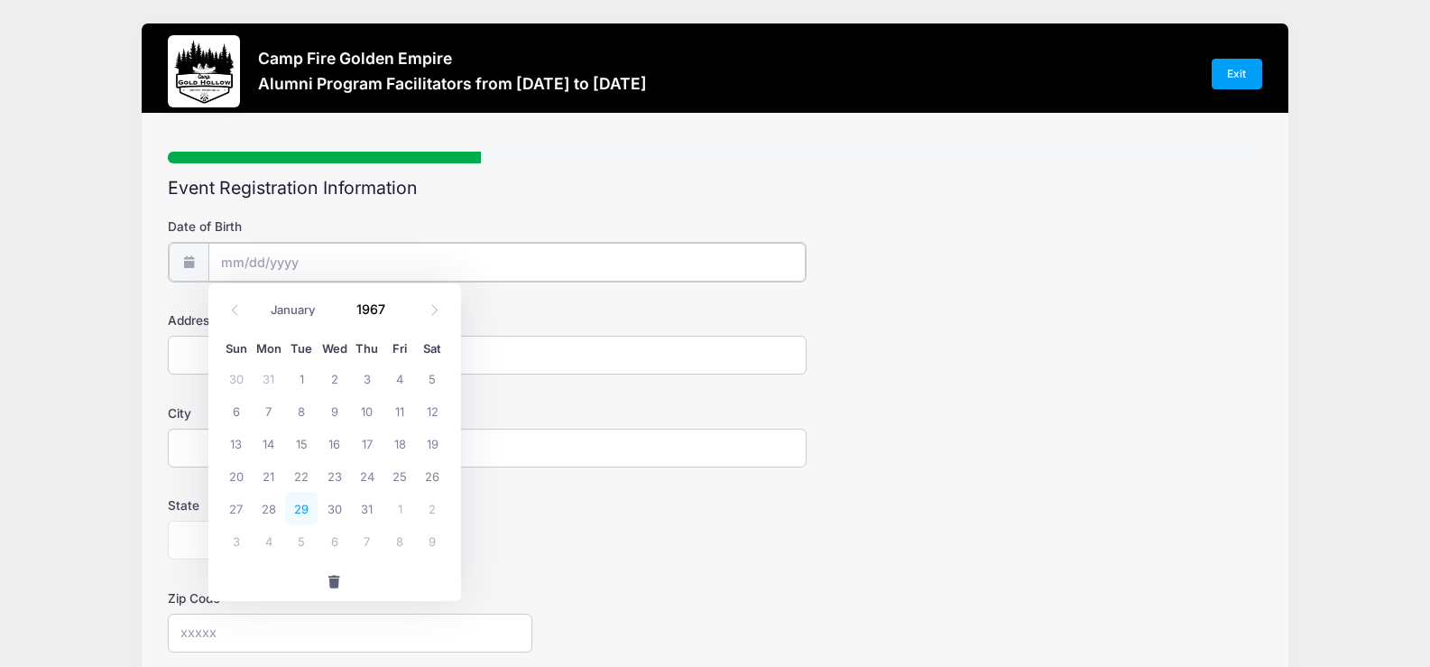
type input "08/29/1967"
click at [311, 352] on input "Address" at bounding box center [487, 353] width 638 height 39
type input "2281 Vineyard Rd"
type input "Novato"
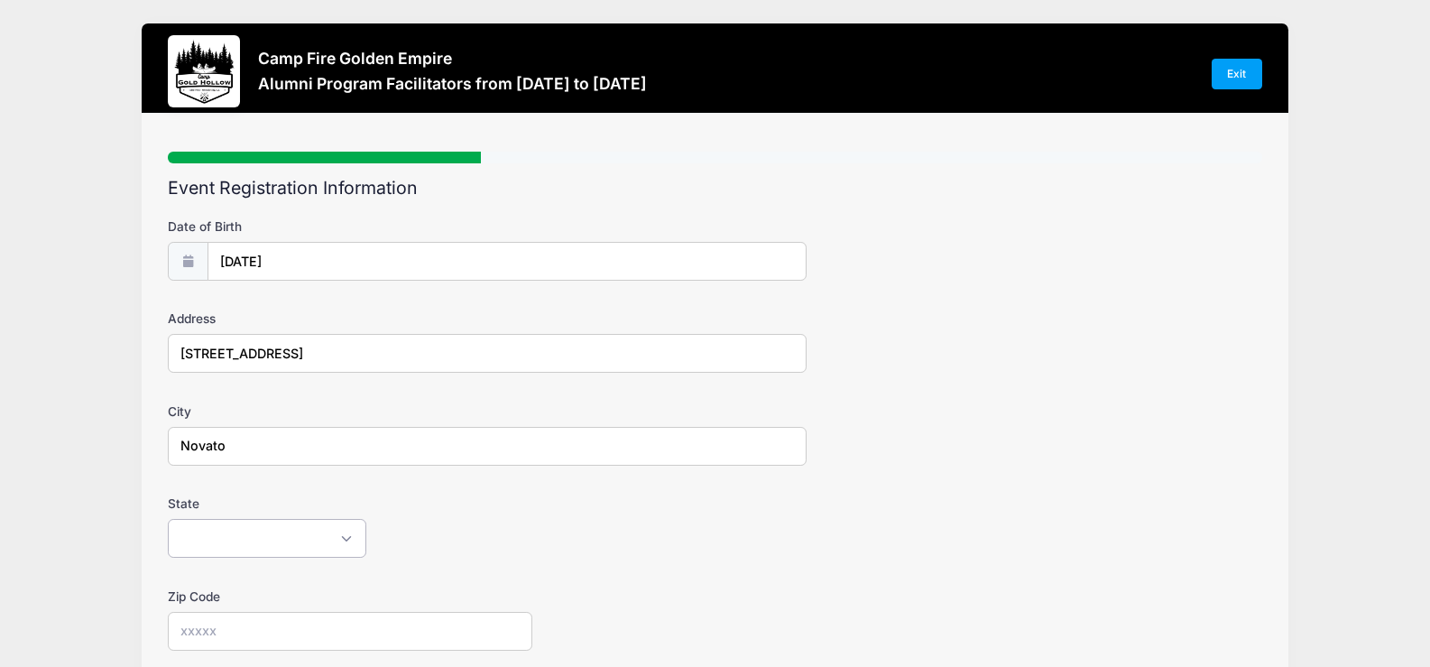
select select "CA"
type input "94947"
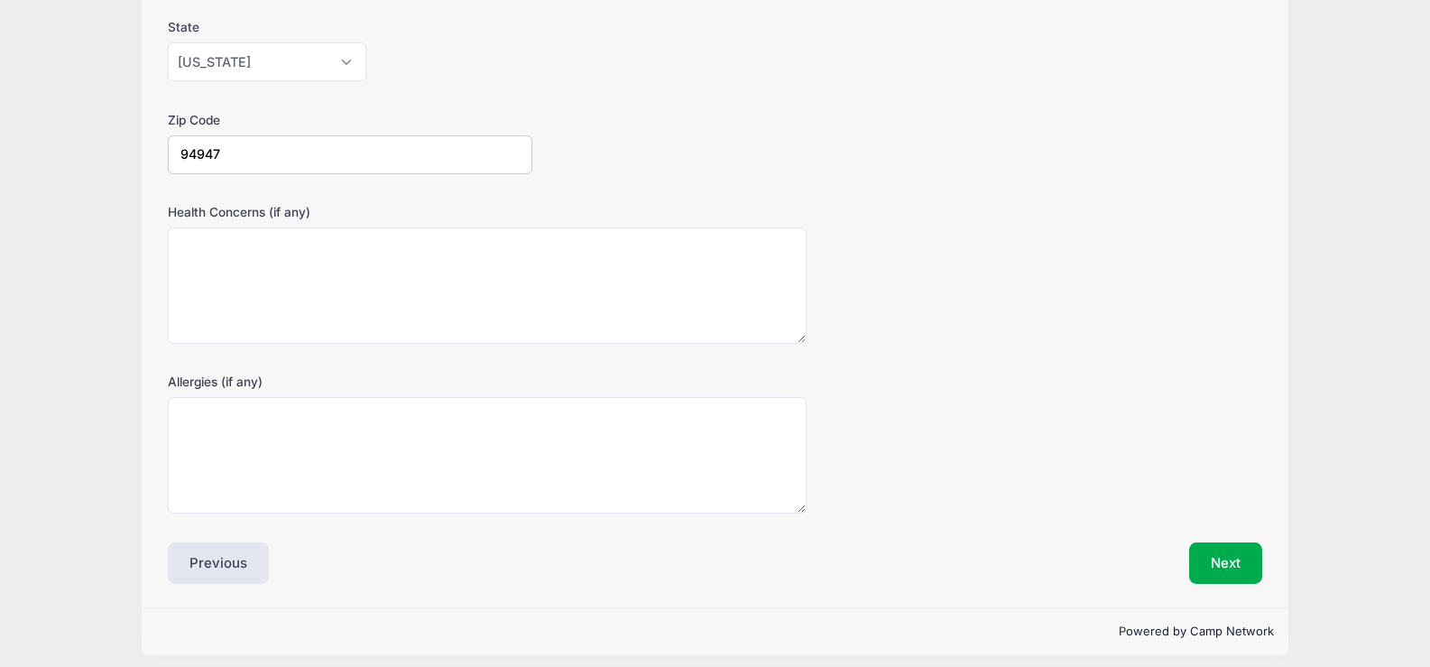
scroll to position [480, 0]
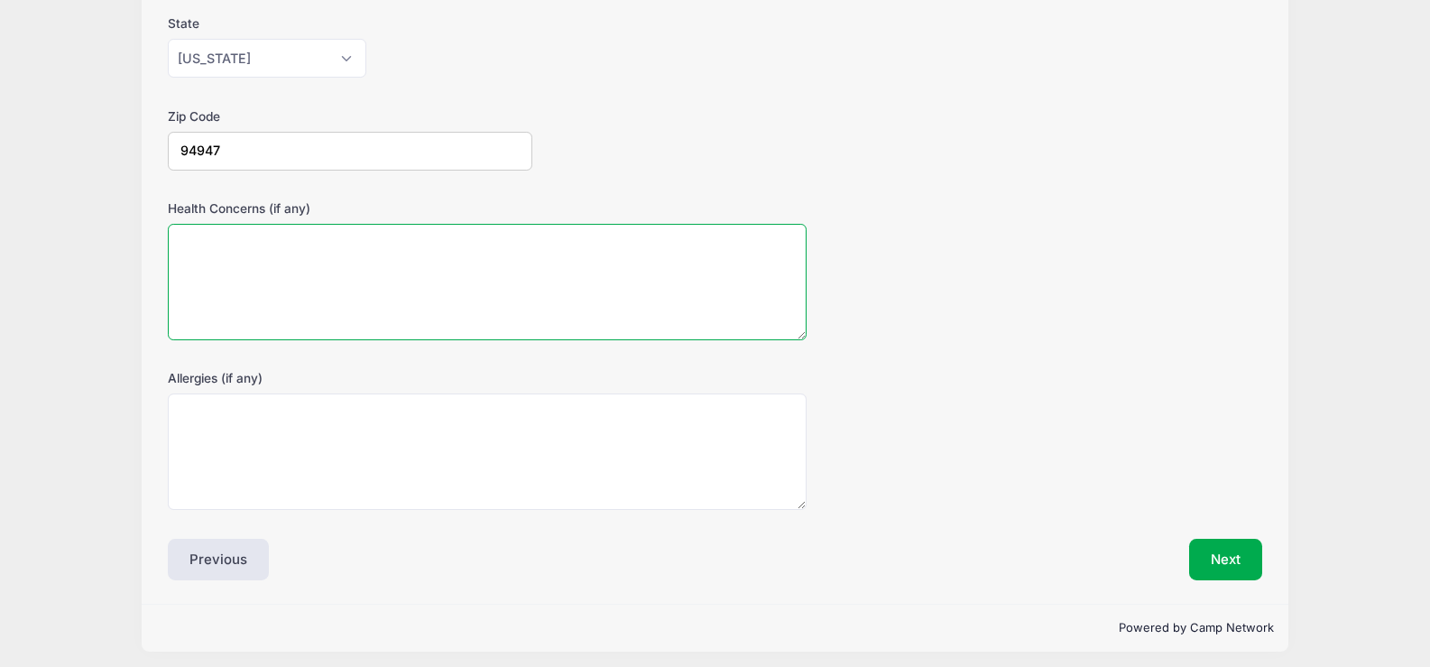
click at [392, 245] on textarea "Health Concerns (if any)" at bounding box center [487, 282] width 638 height 116
type textarea "None"
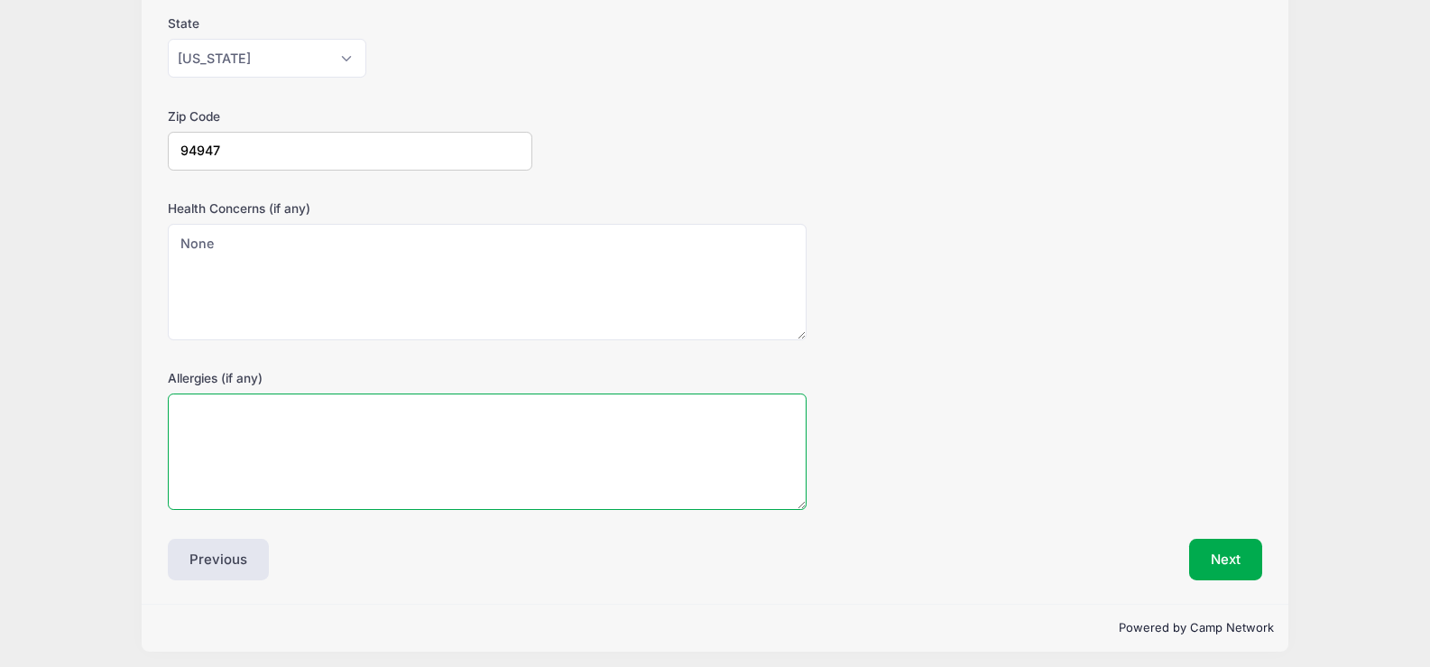
click at [205, 411] on textarea "Allergies (if any)" at bounding box center [487, 451] width 638 height 116
type textarea "None"
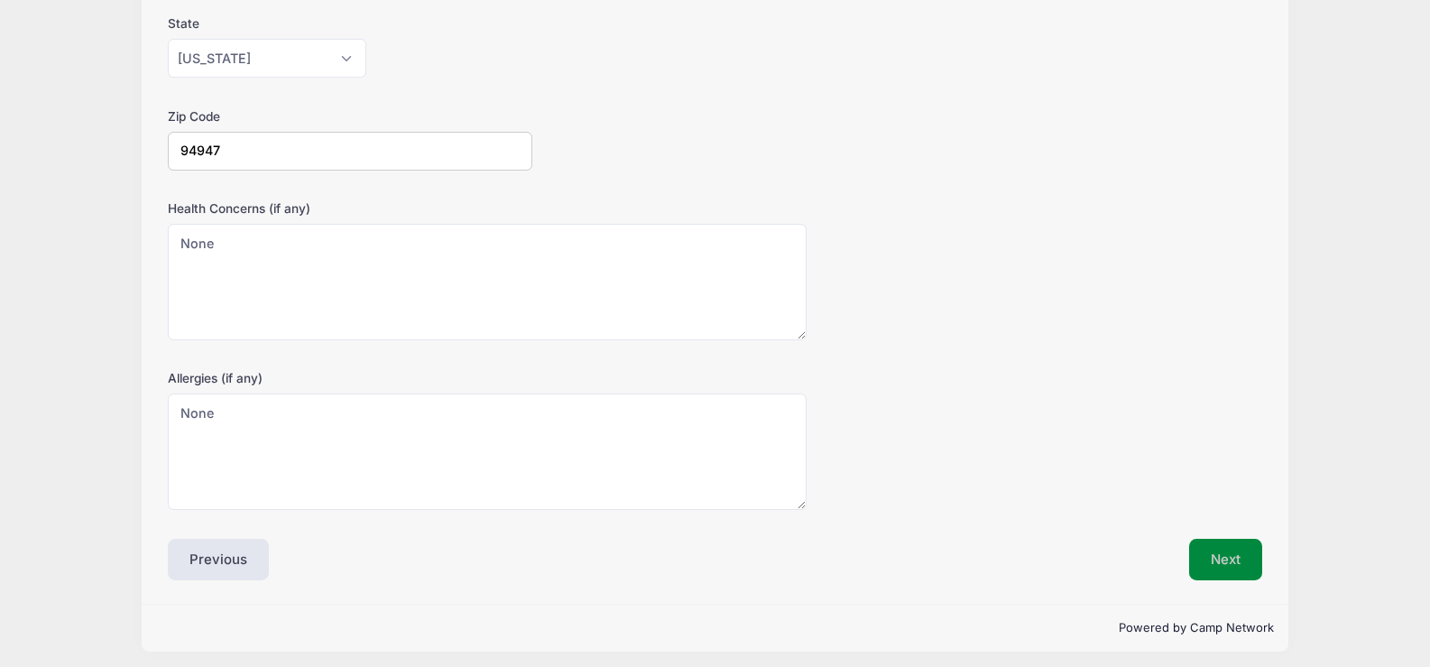
click at [1215, 557] on button "Next" at bounding box center [1225, 560] width 73 height 42
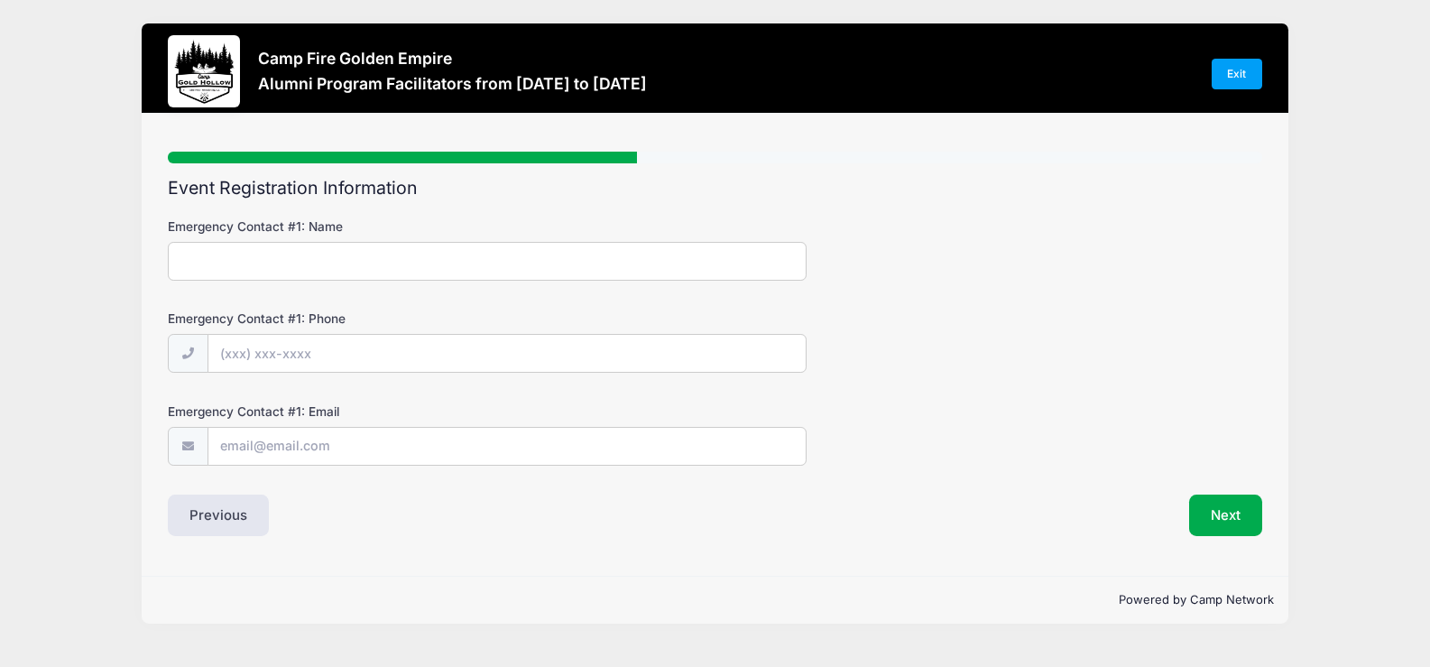
scroll to position [0, 0]
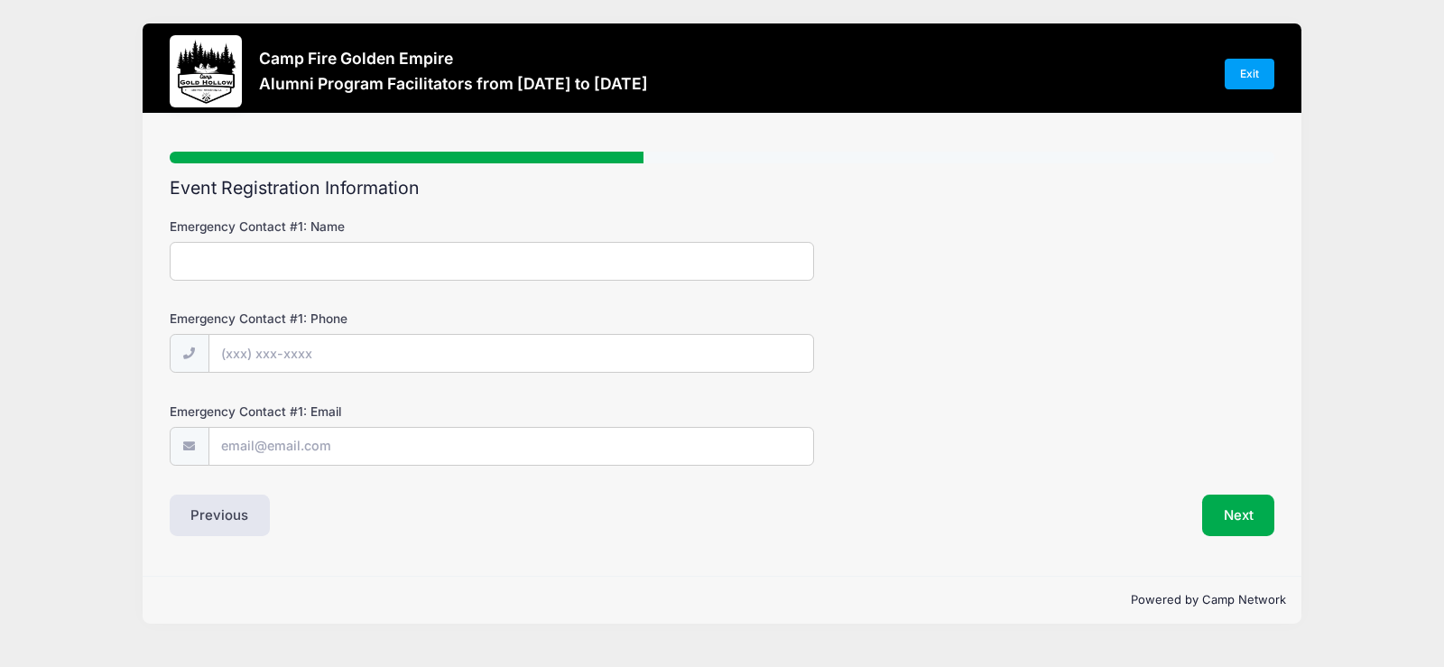
click at [307, 268] on input "Emergency Contact #1: Name" at bounding box center [492, 261] width 644 height 39
type input "Shawn McCulley"
click at [237, 358] on input "Emergency Contact #1: Phone" at bounding box center [511, 354] width 604 height 39
type input "(415) 246-3092"
click at [239, 448] on input "Emergency Contact #1: Email" at bounding box center [511, 447] width 604 height 39
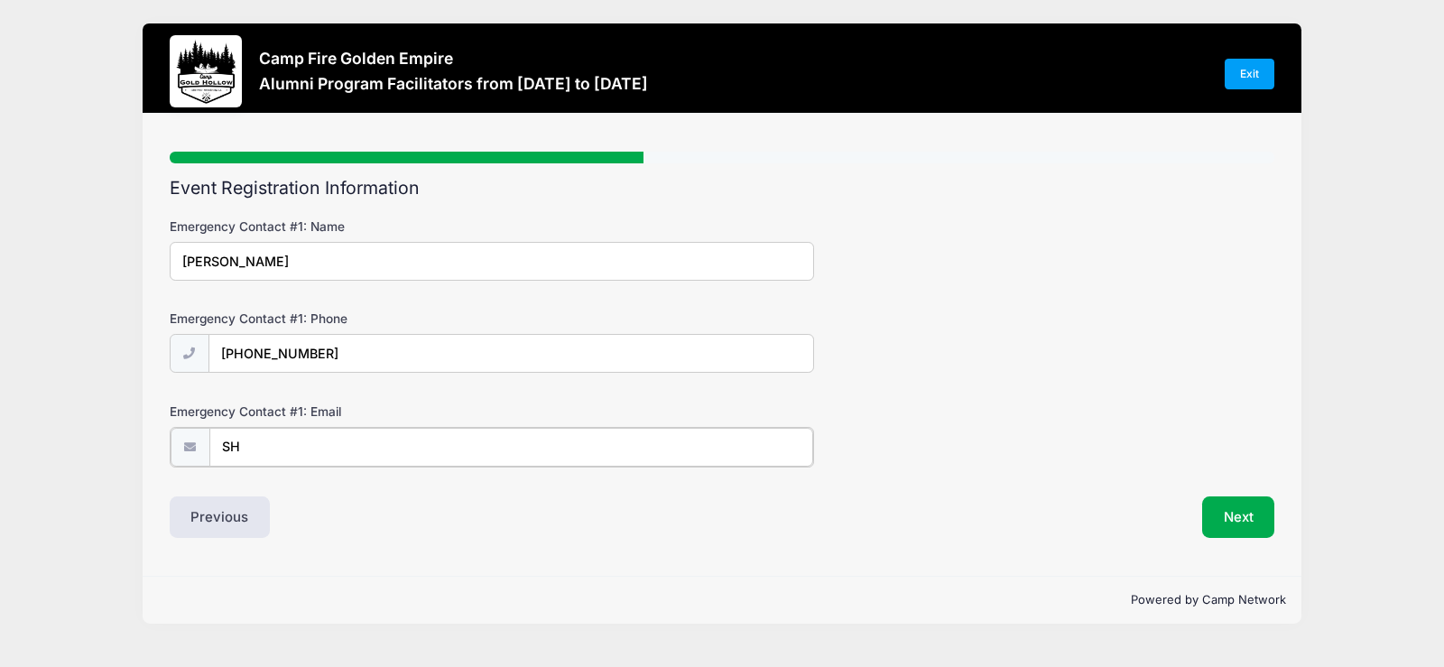
type input "S"
type input "shmcculley@comcast.net"
click at [1209, 516] on button "Next" at bounding box center [1238, 515] width 73 height 42
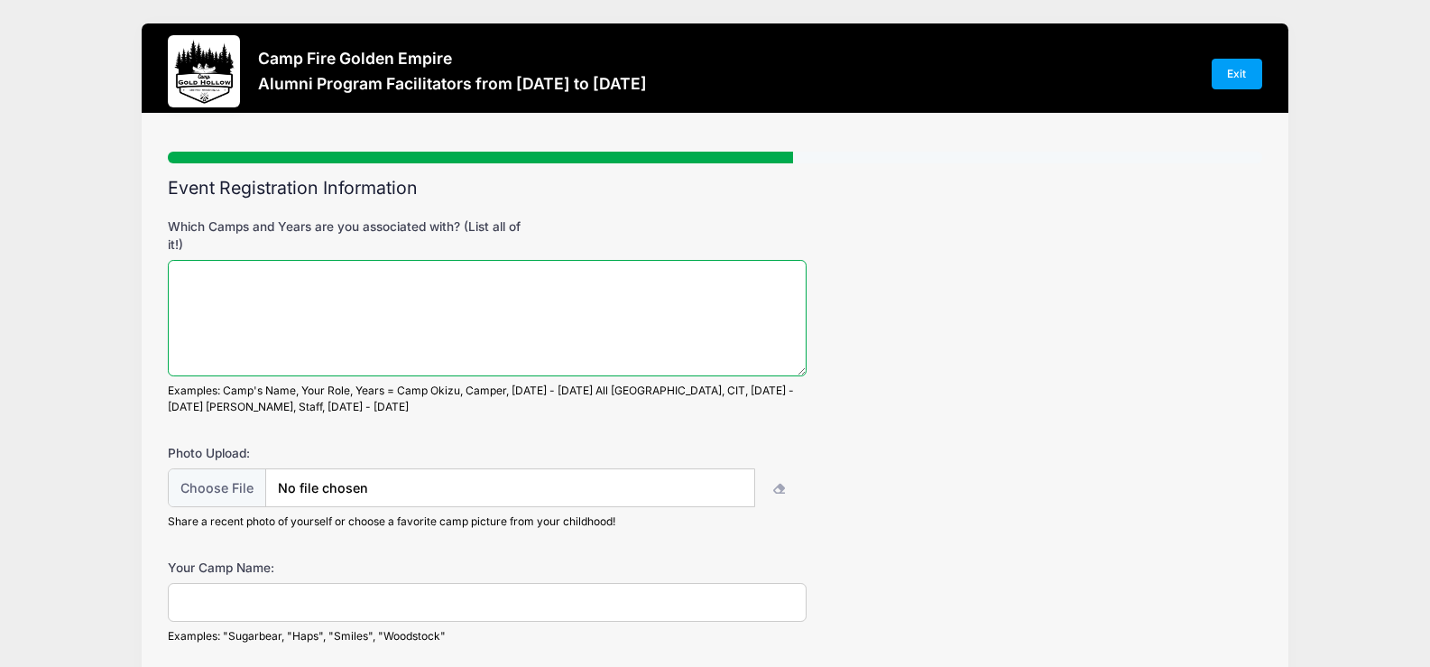
click at [228, 274] on textarea "Which Camps and Years are you associated with? (List all of it!)" at bounding box center [487, 318] width 638 height 116
click at [336, 280] on textarea "Camp Caniya 1978-1985. Camp Sealth 1985-1990" at bounding box center [487, 318] width 638 height 116
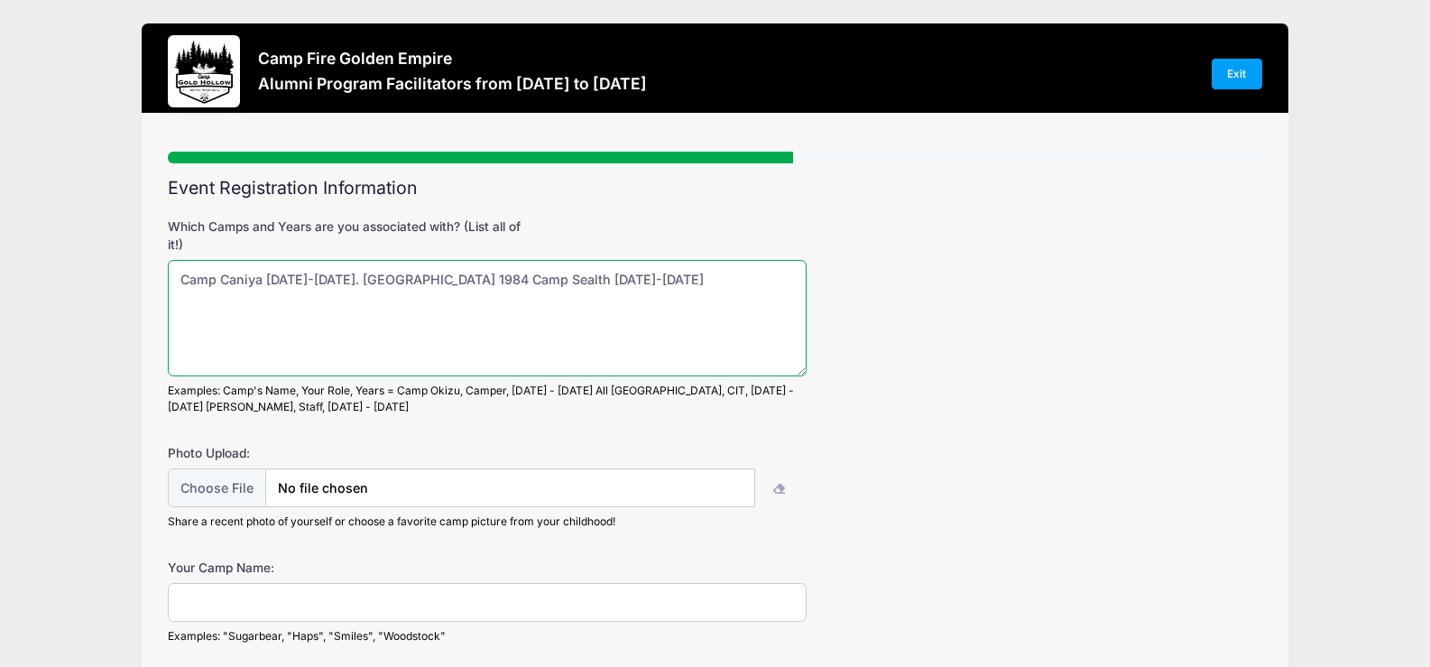
click at [651, 282] on textarea "Camp Caniya 1978-1985. Camp Gold Hollow 1984 Camp Sealth 1985-1990" at bounding box center [487, 318] width 638 height 116
click at [482, 273] on textarea "Camp Caniya 1978-1985. Camp Gold Hollow 1984 Camp Sealth 1985-1990 Camp Gold Ho…" at bounding box center [487, 318] width 638 height 116
click at [725, 281] on textarea "Camp Caniya 1978-1985. Camp Gold Hollow 1984 & 2012-2025 Camp Sealth 1985-1990 …" at bounding box center [487, 318] width 638 height 116
click at [500, 279] on textarea "Camp Caniya 1978-1985. Camp Gold Hollow 1984 & 2012-2025 Camp Sealth 1985-1990" at bounding box center [487, 318] width 638 height 116
click at [500, 279] on textarea "Camp Caniya 1978-1985. Camp Gold Hollow 1984 & Family Camp2012-2025 Camp Sealth…" at bounding box center [487, 318] width 638 height 116
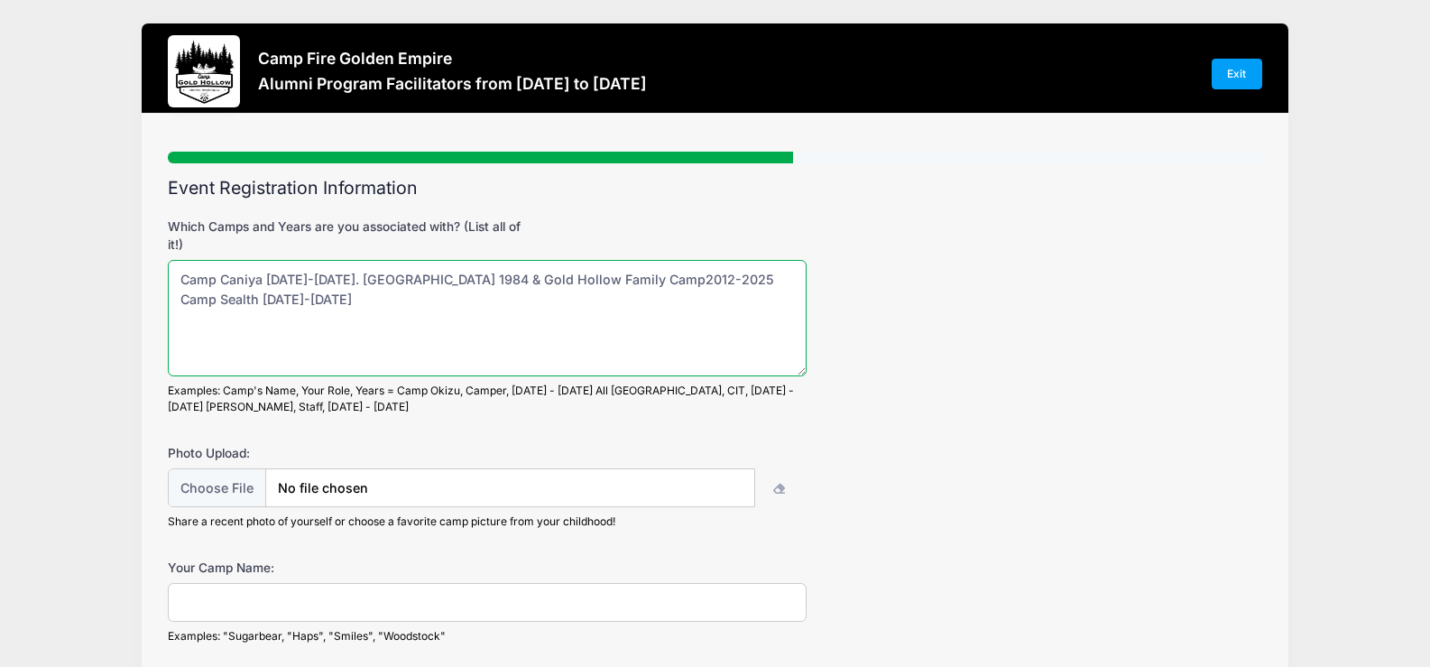
click at [728, 277] on textarea "Camp Caniya 1978-1985. Camp Gold Hollow 1984 & Gold Hollow Family Camp2012-2025…" at bounding box center [487, 318] width 638 height 116
click at [263, 278] on textarea "Camp Caniya 1978-1985. Camp Gold Hollow 1984 & Gold Hollow Family Camp2012-2025…" at bounding box center [487, 318] width 638 height 116
click at [570, 278] on textarea "Camp Caniya Camper, CIT, Staff 1978-1985. Camp Gold Hollow 1984 & Gold Hollow F…" at bounding box center [487, 318] width 638 height 116
click at [218, 297] on textarea "Camp Caniya Camper, CIT, Staff 1978-1985. Camp Gold Hollow camper 1984 & Gold H…" at bounding box center [487, 318] width 638 height 116
click at [216, 297] on textarea "Camp Caniya Camper, CIT, Staff 1978-1985. Camp Gold Hollow camper 1984 & Gold H…" at bounding box center [487, 318] width 638 height 116
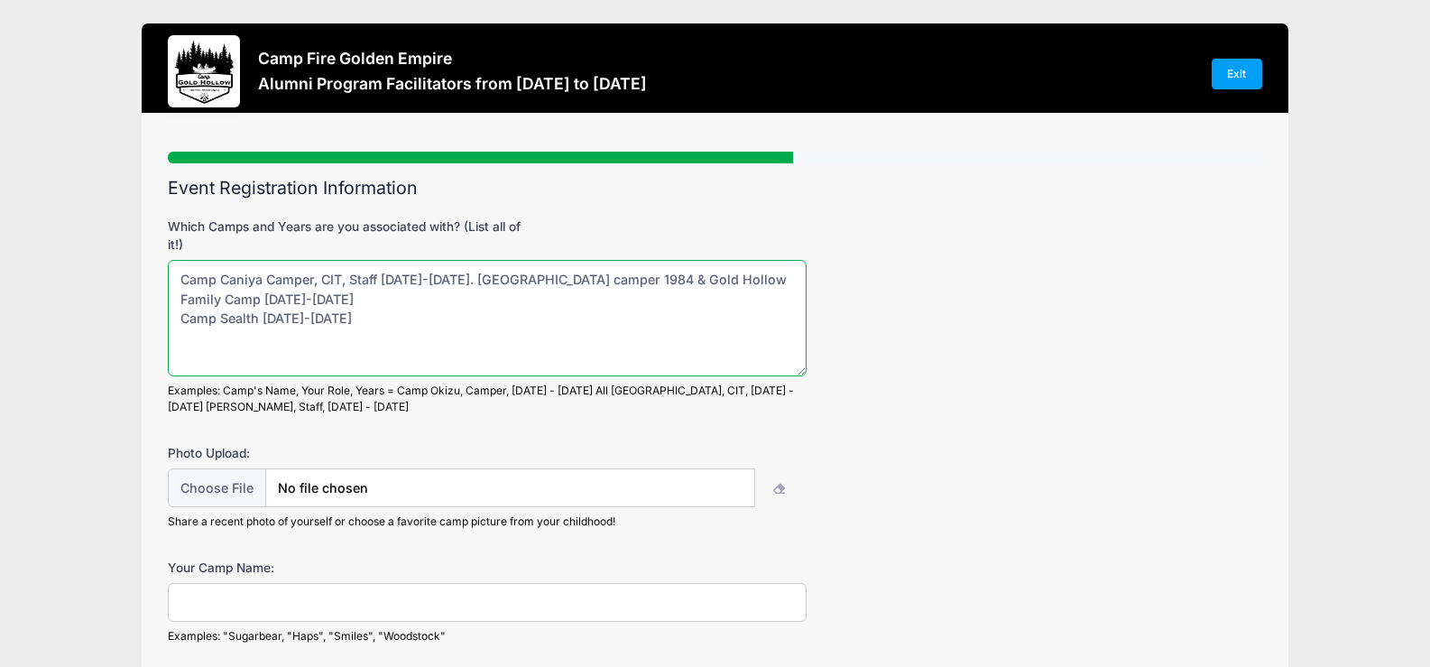
click at [260, 314] on textarea "Camp Caniya Camper, CIT, Staff 1978-1985. Camp Gold Hollow camper 1984 & Gold H…" at bounding box center [487, 318] width 638 height 116
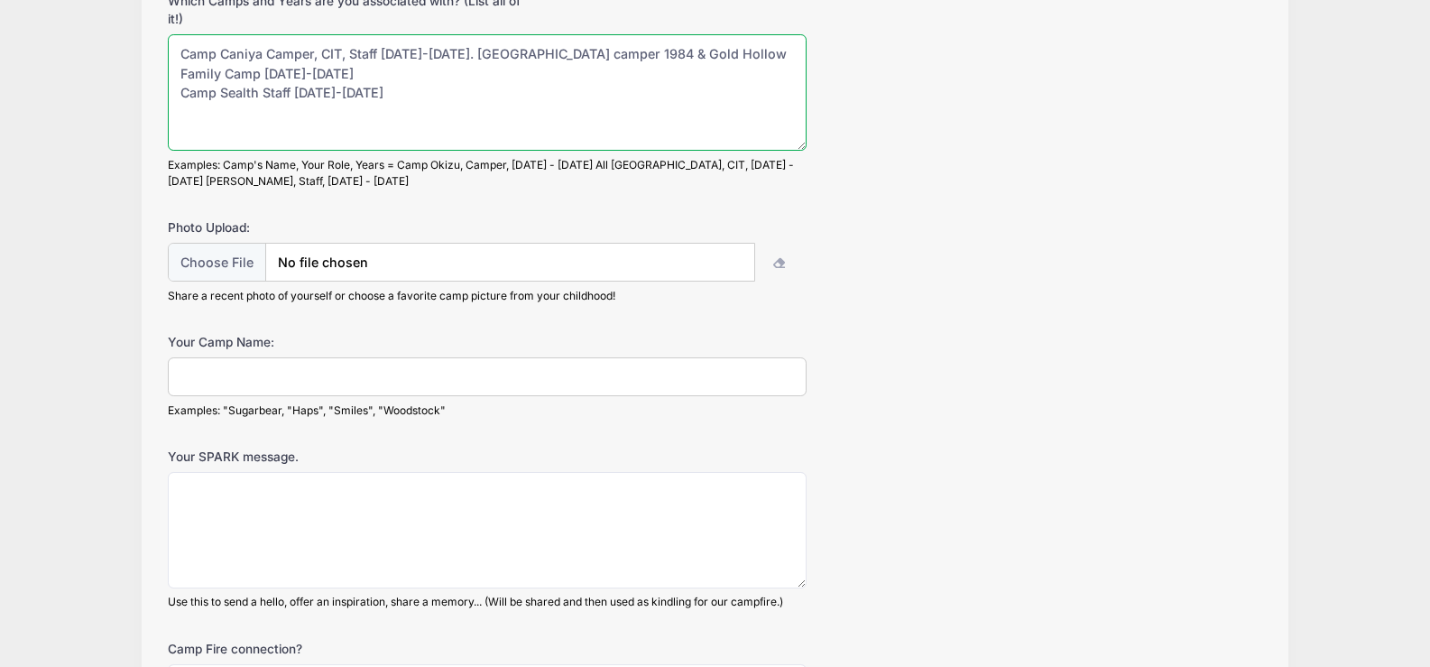
scroll to position [228, 0]
type textarea "Camp Caniya Camper, CIT, Staff 1978-1985. Camp Gold Hollow camper 1984 & Gold H…"
click at [342, 386] on input "Your Camp Name:" at bounding box center [487, 374] width 638 height 39
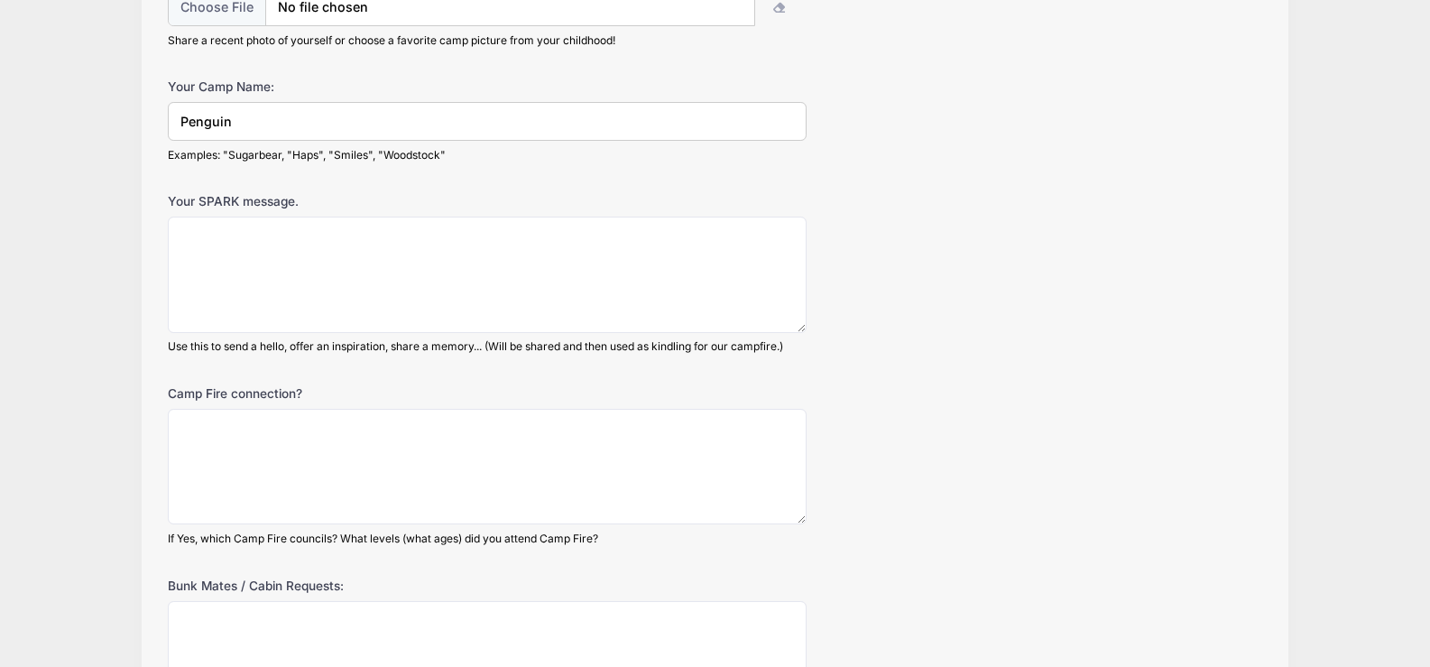
scroll to position [517, 0]
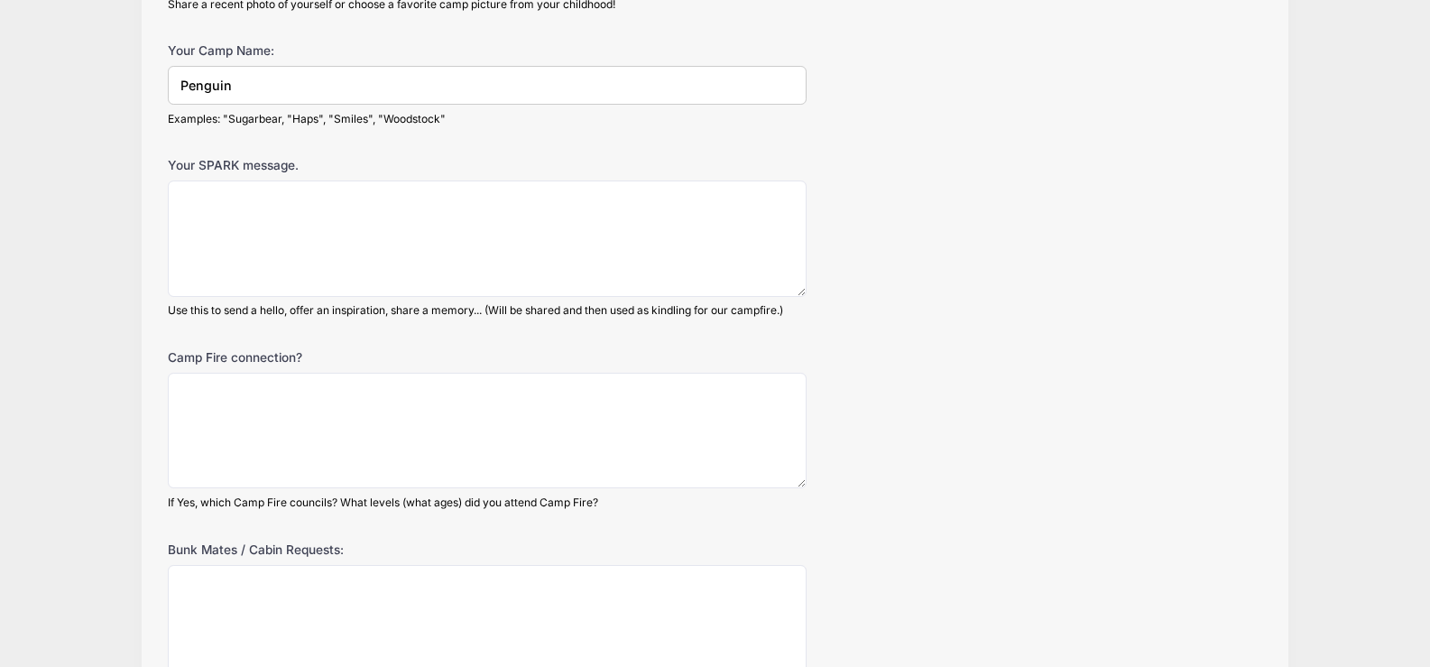
type input "Penguin"
click at [243, 401] on textarea "Camp Fire connection?" at bounding box center [487, 431] width 638 height 116
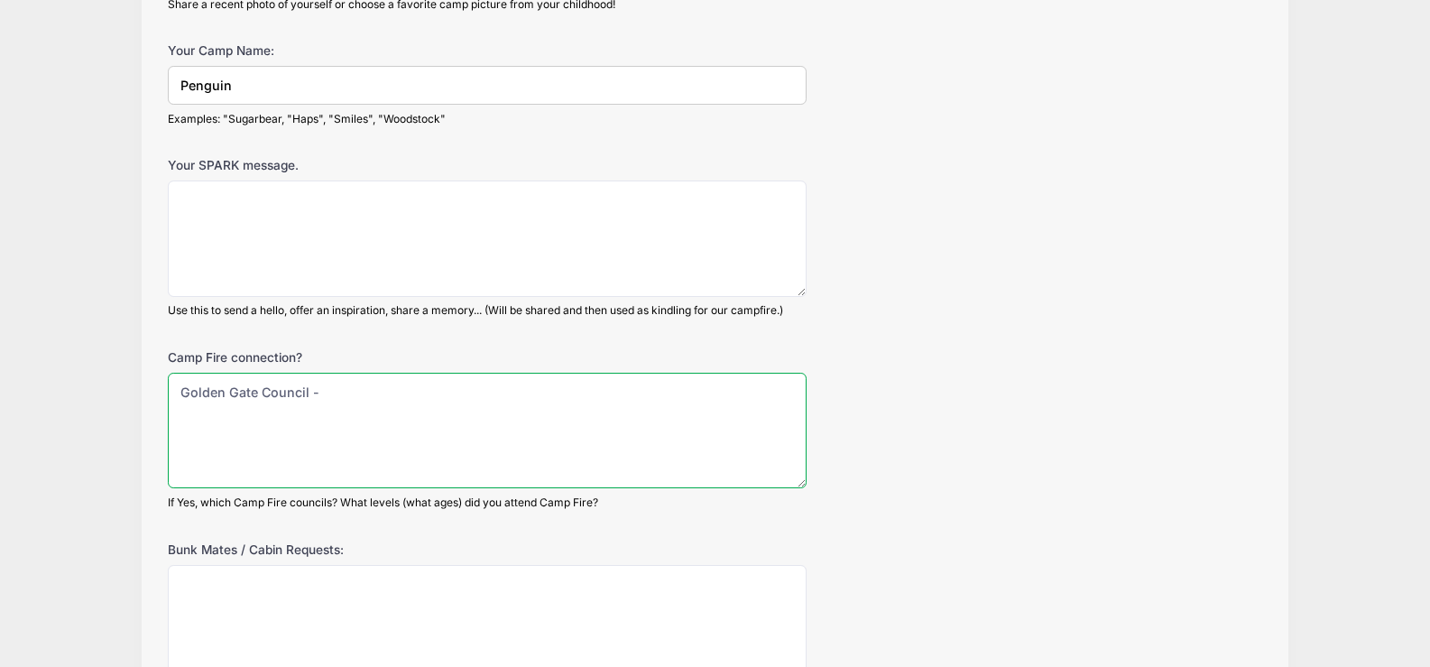
type textarea "Golden Gate Council"
drag, startPoint x: 331, startPoint y: 388, endPoint x: 181, endPoint y: 394, distance: 149.9
click at [181, 394] on textarea "Golden Gate Council" at bounding box center [487, 431] width 638 height 116
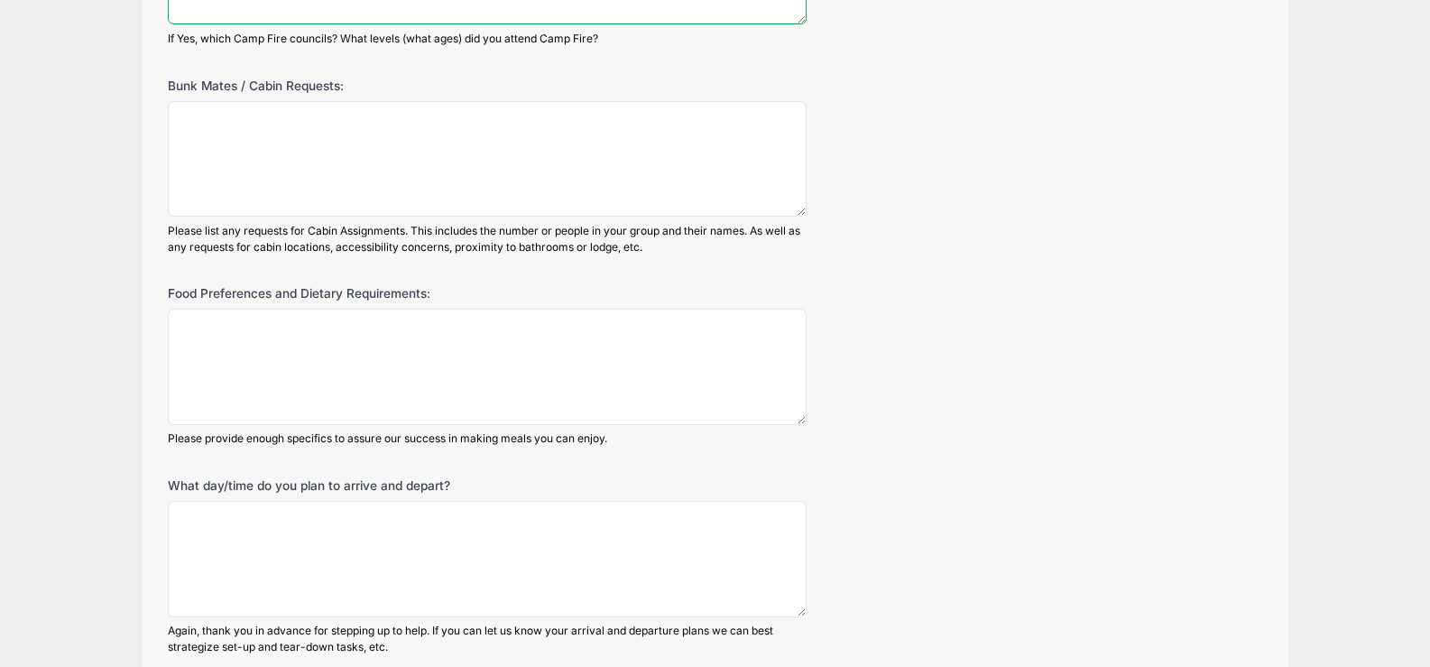
scroll to position [998, 0]
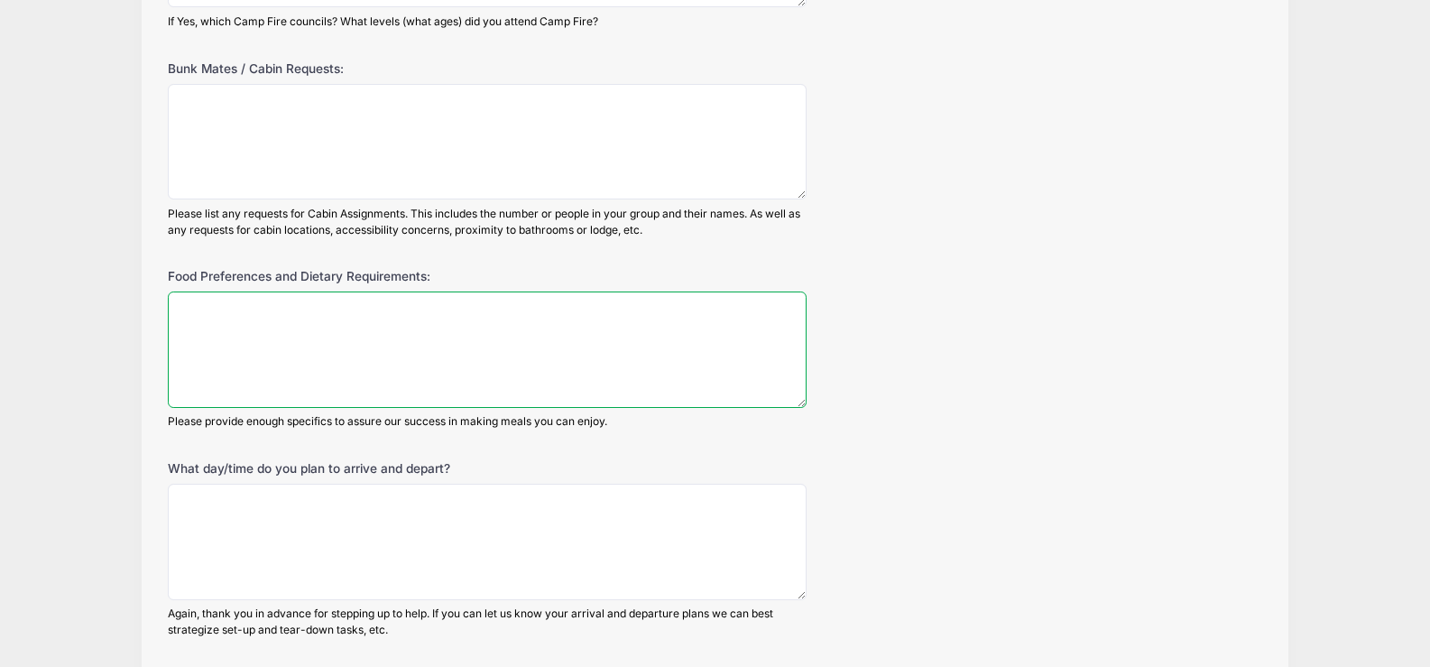
click at [242, 328] on textarea "Food Preferences and Dietary Requirements:" at bounding box center [487, 349] width 638 height 116
type textarea "None"
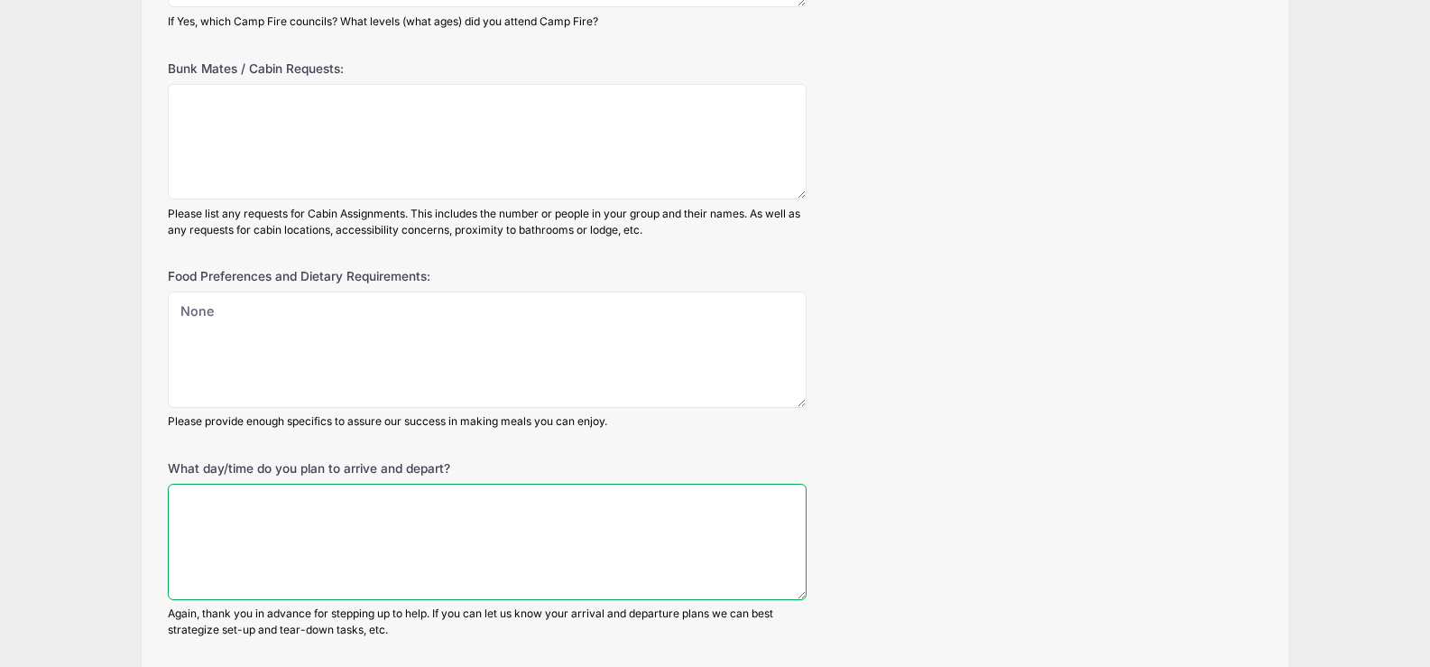
click at [200, 503] on textarea "What day/time do you plan to arrive and depart?" at bounding box center [487, 542] width 638 height 116
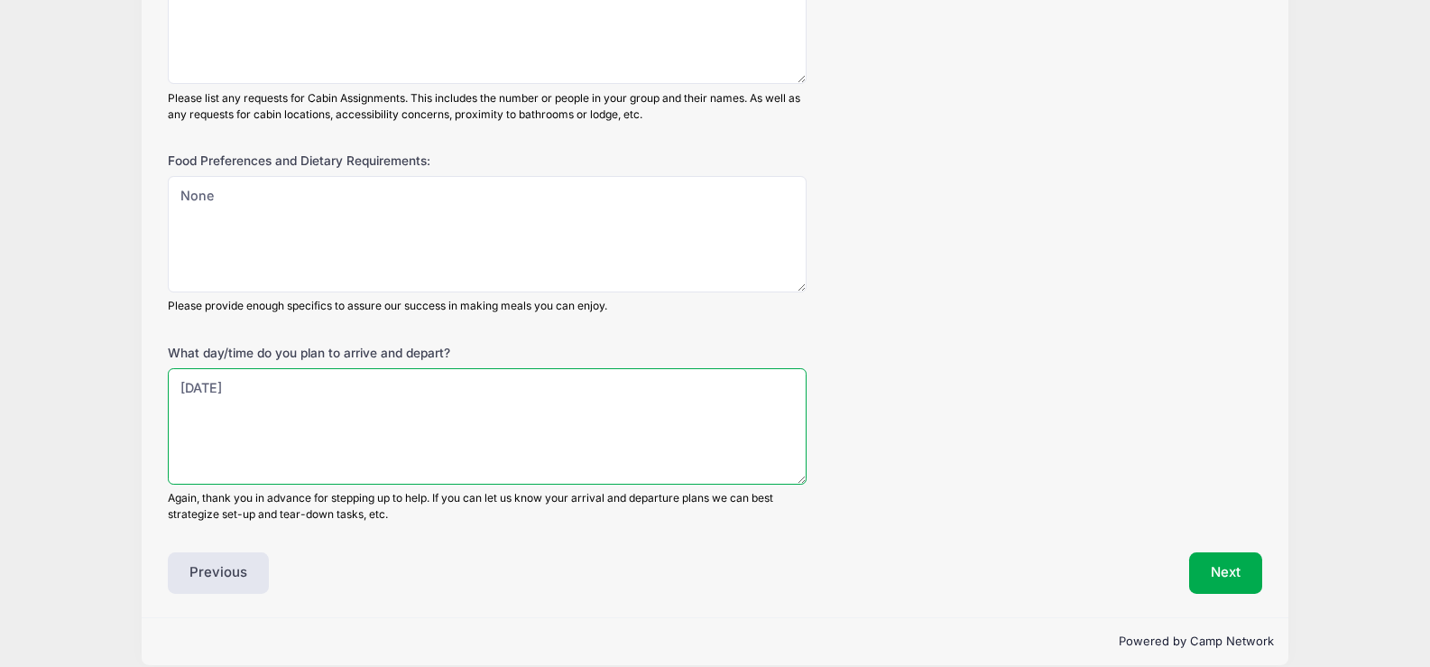
scroll to position [1135, 0]
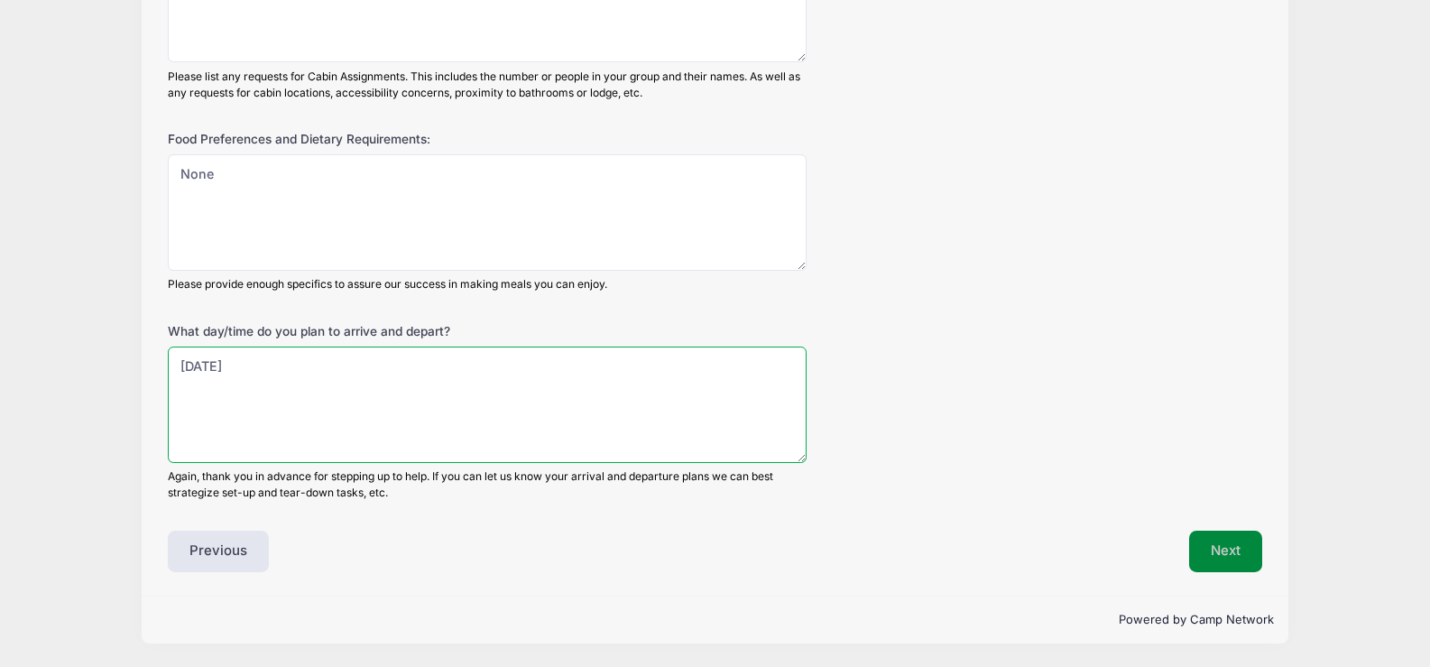
type textarea "Thursday, 9/18/25"
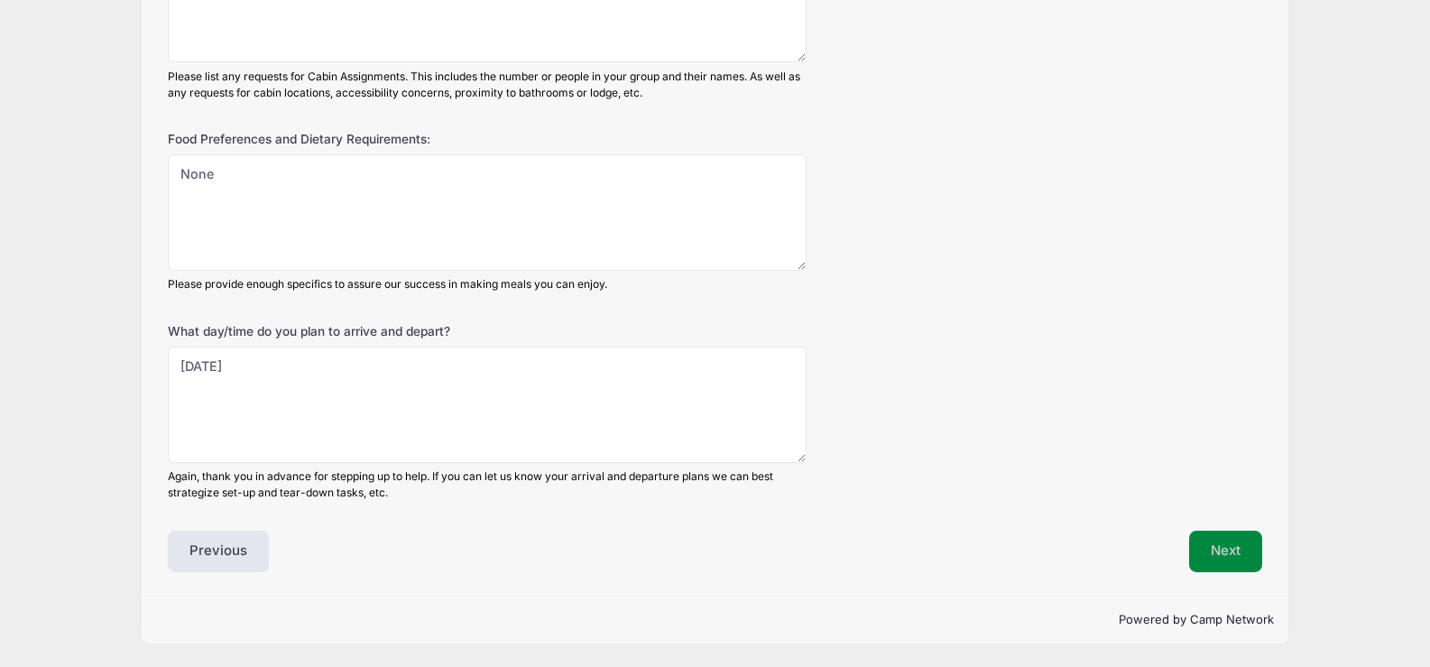
click at [1239, 547] on button "Next" at bounding box center [1225, 552] width 73 height 42
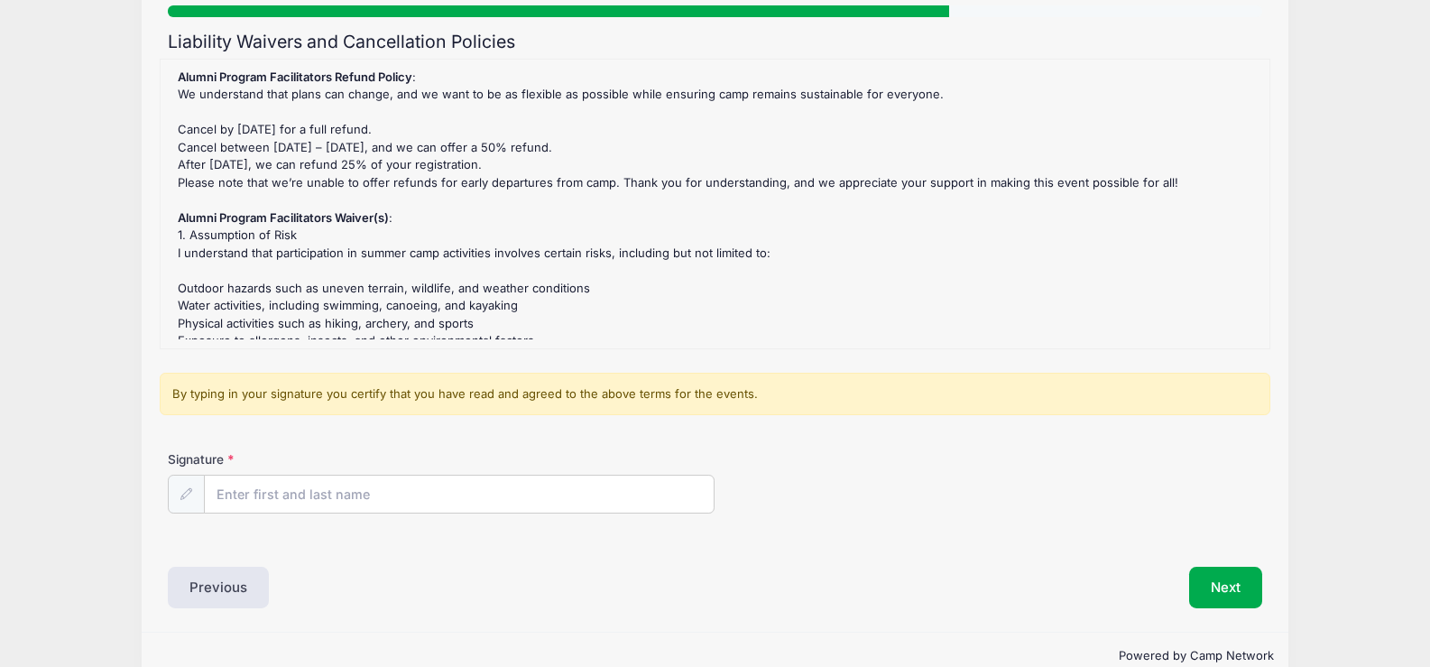
scroll to position [169, 0]
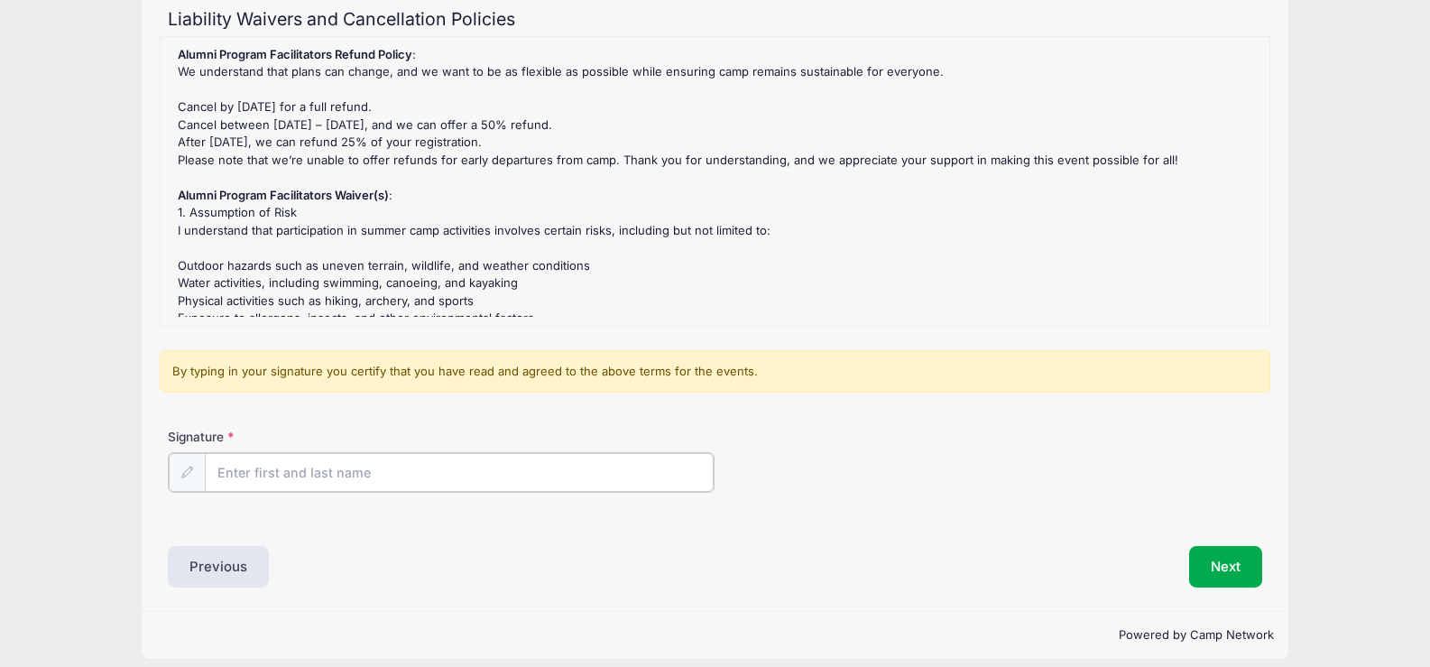
click at [342, 475] on input "Signature" at bounding box center [459, 472] width 509 height 39
type input "Patty McCulley"
click at [1224, 557] on button "Next" at bounding box center [1225, 565] width 73 height 42
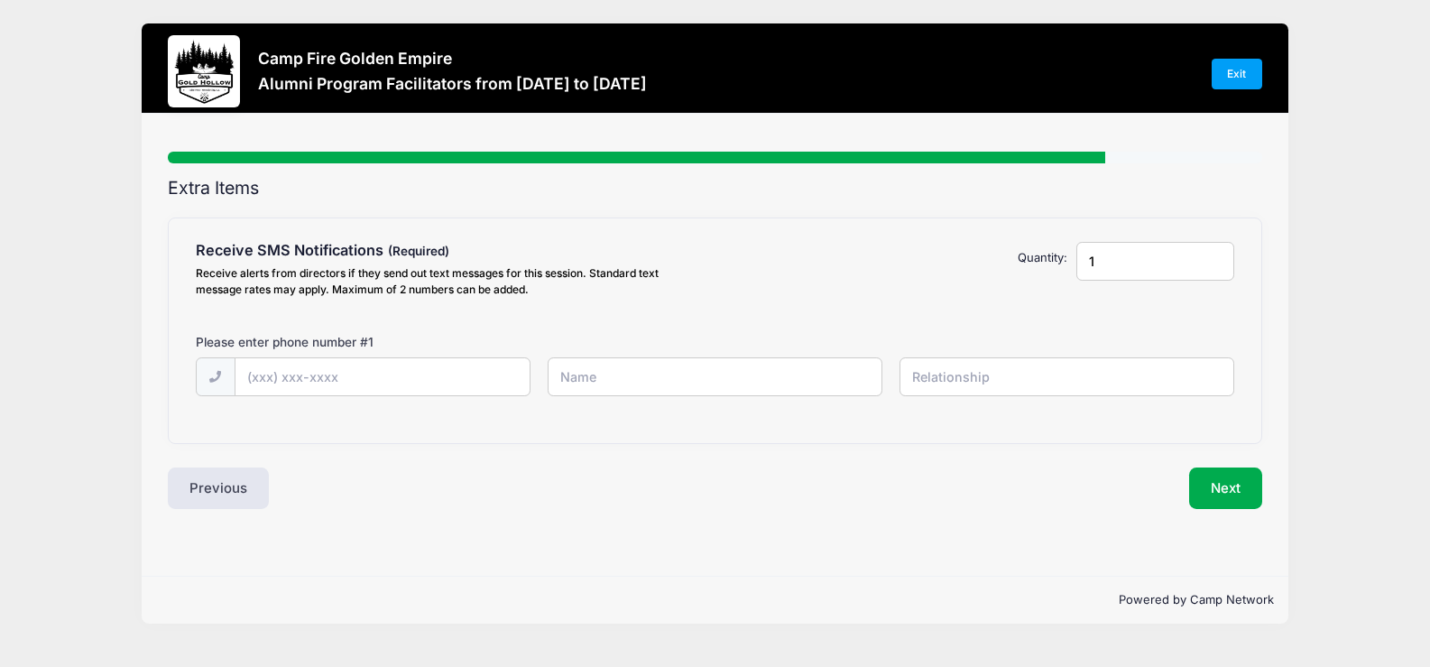
scroll to position [0, 0]
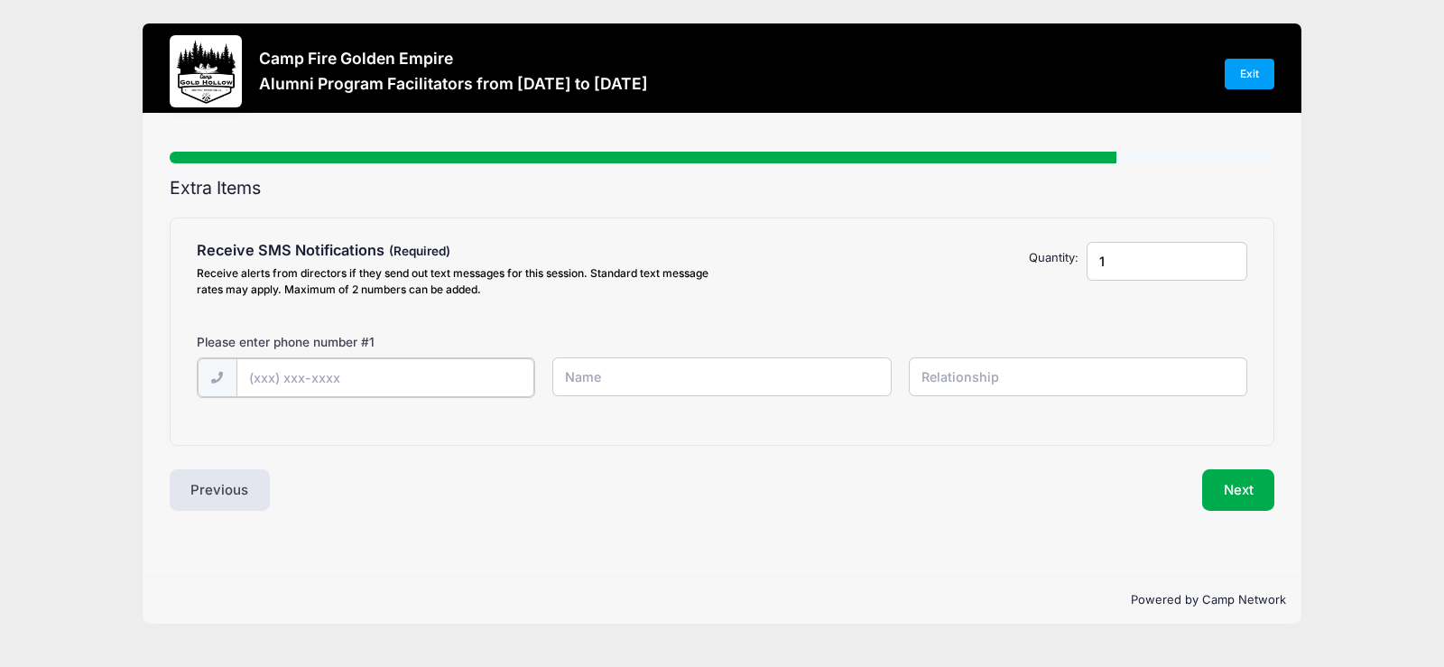
click at [0, 0] on input "text" at bounding box center [0, 0] width 0 height 0
type input "(707) 888-6109"
click at [0, 0] on input "text" at bounding box center [0, 0] width 0 height 0
type input "[PERSON_NAME]"
click at [0, 0] on input "text" at bounding box center [0, 0] width 0 height 0
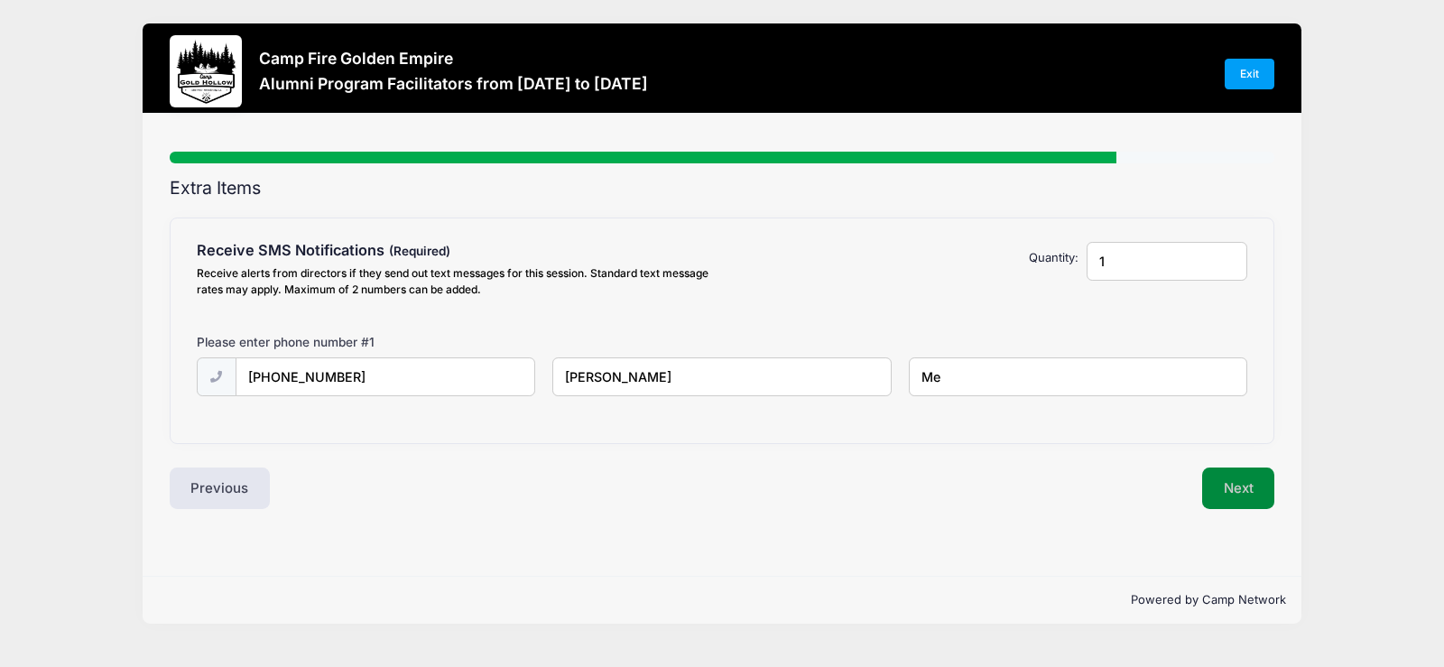
type input "Me"
click at [1225, 480] on button "Next" at bounding box center [1238, 488] width 73 height 42
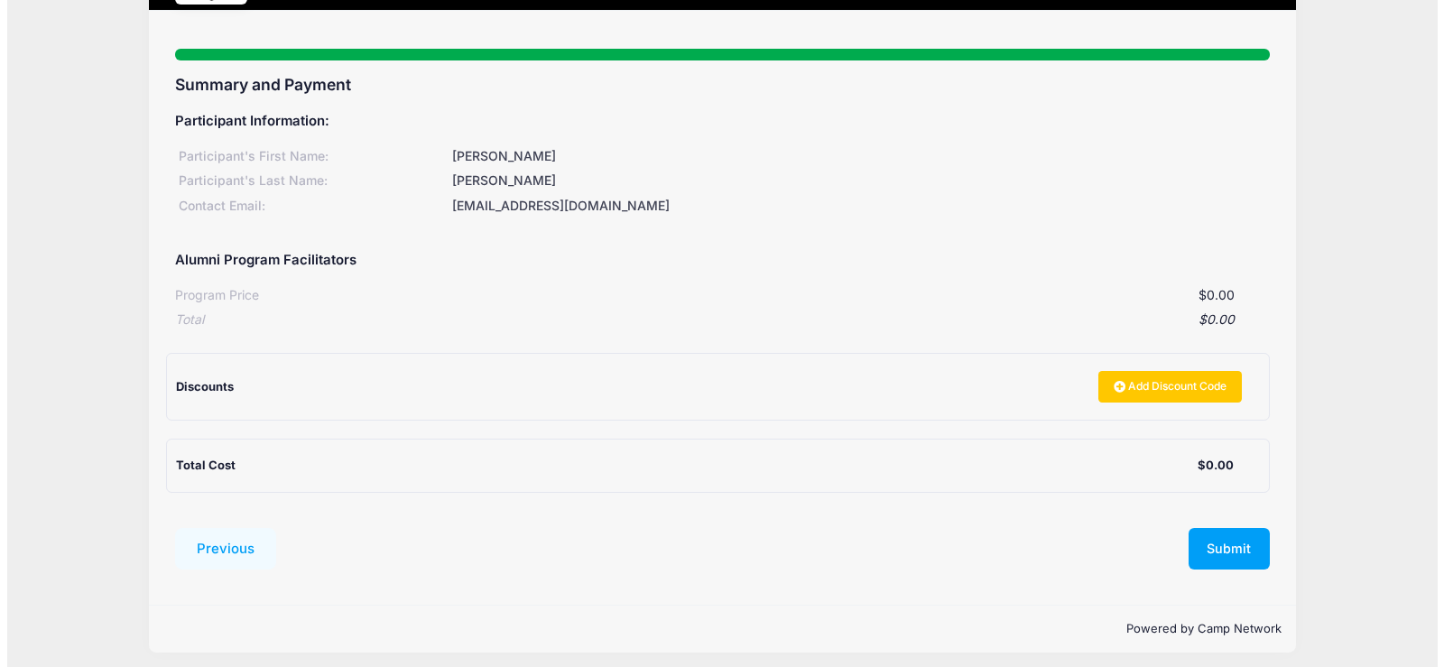
scroll to position [112, 0]
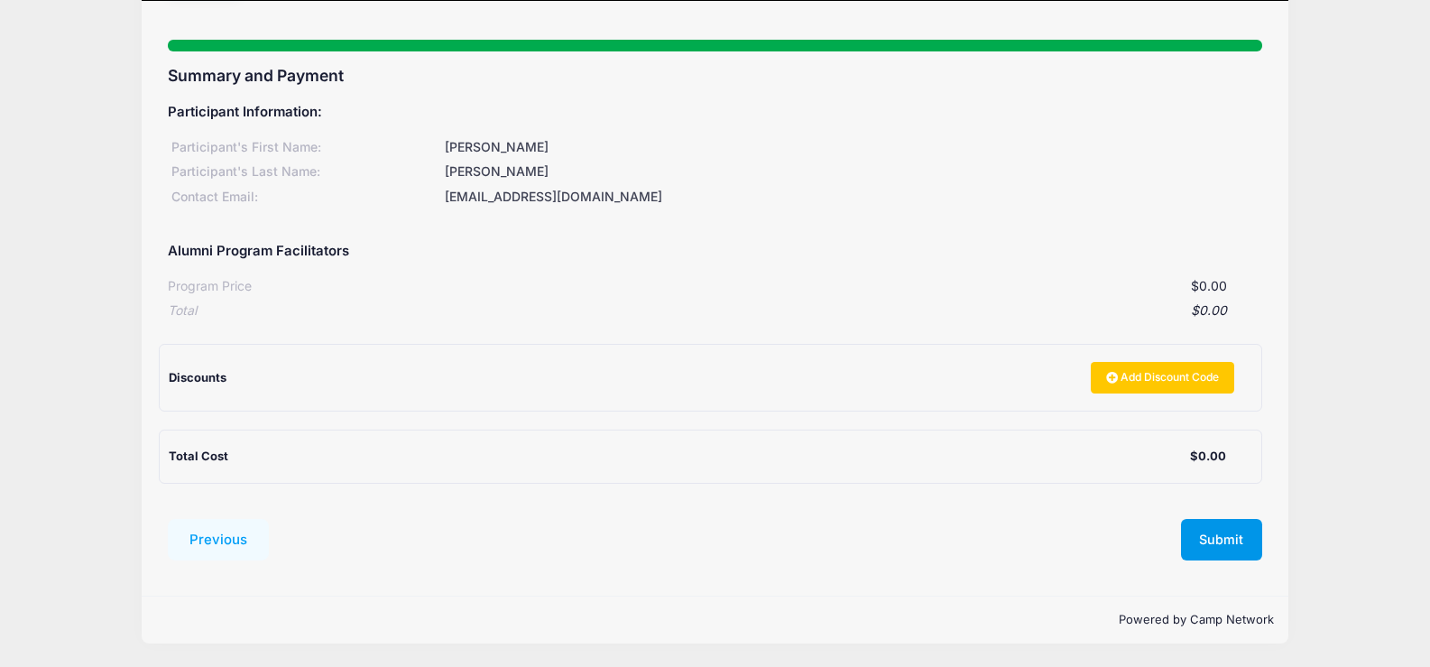
click at [1225, 542] on button "Submit" at bounding box center [1221, 540] width 81 height 42
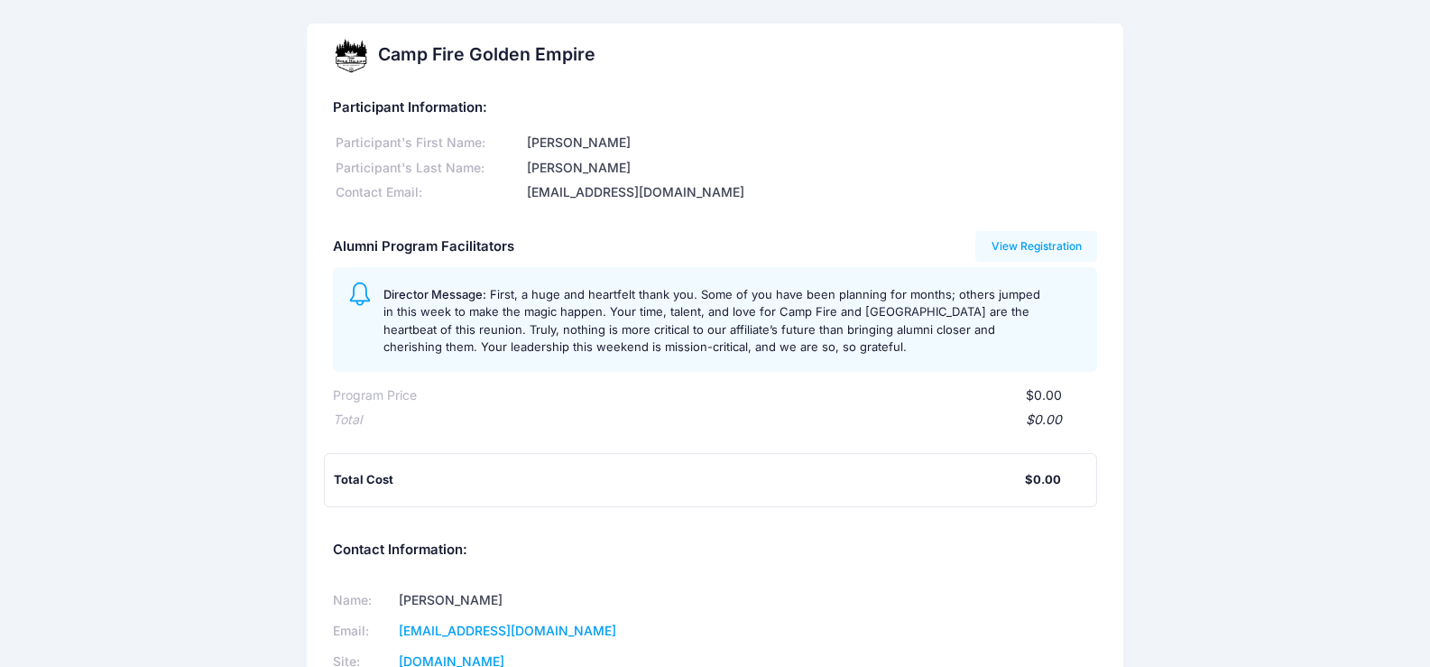
drag, startPoint x: 1415, startPoint y: 411, endPoint x: 1422, endPoint y: 369, distance: 43.0
click at [1422, 369] on div "Camp Fire Golden Empire Participant Information: Participant's First Name: [PER…" at bounding box center [715, 496] width 1430 height 946
click at [1375, 243] on div "Camp Fire Golden Empire Participant Information: Participant's First Name: [PER…" at bounding box center [715, 496] width 1430 height 946
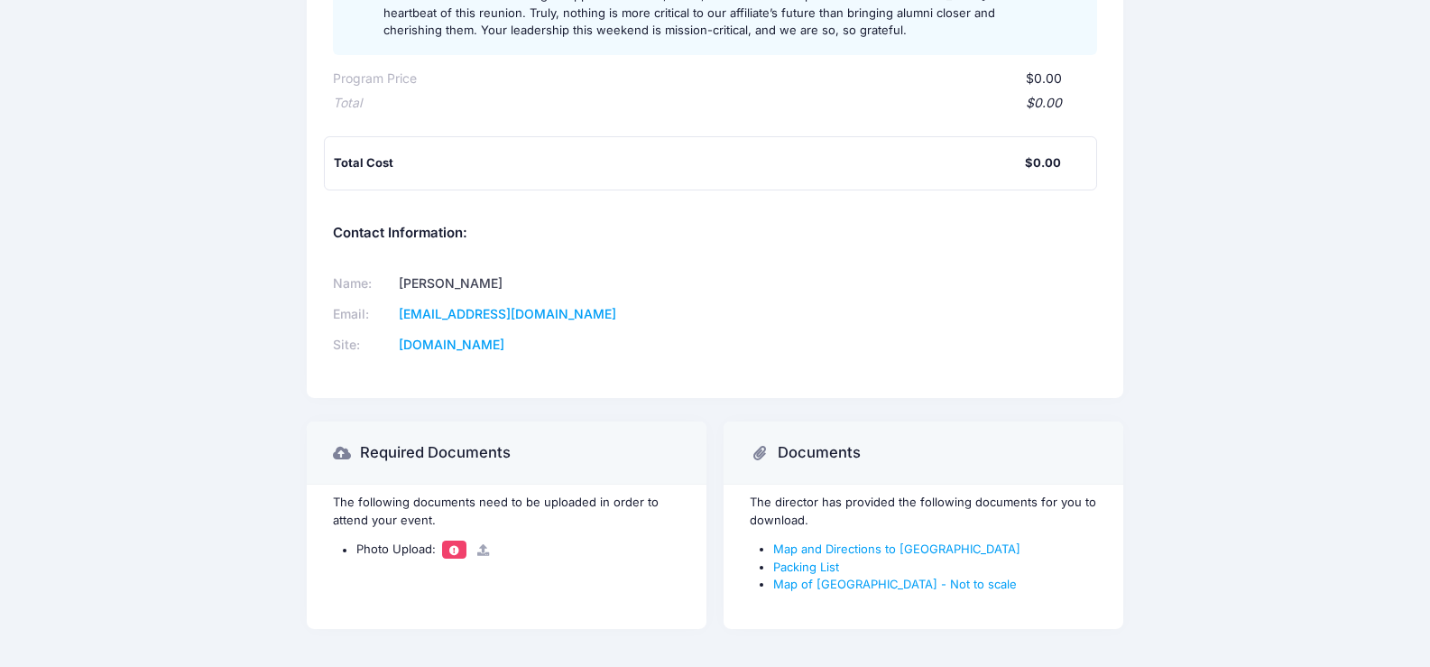
scroll to position [366, 0]
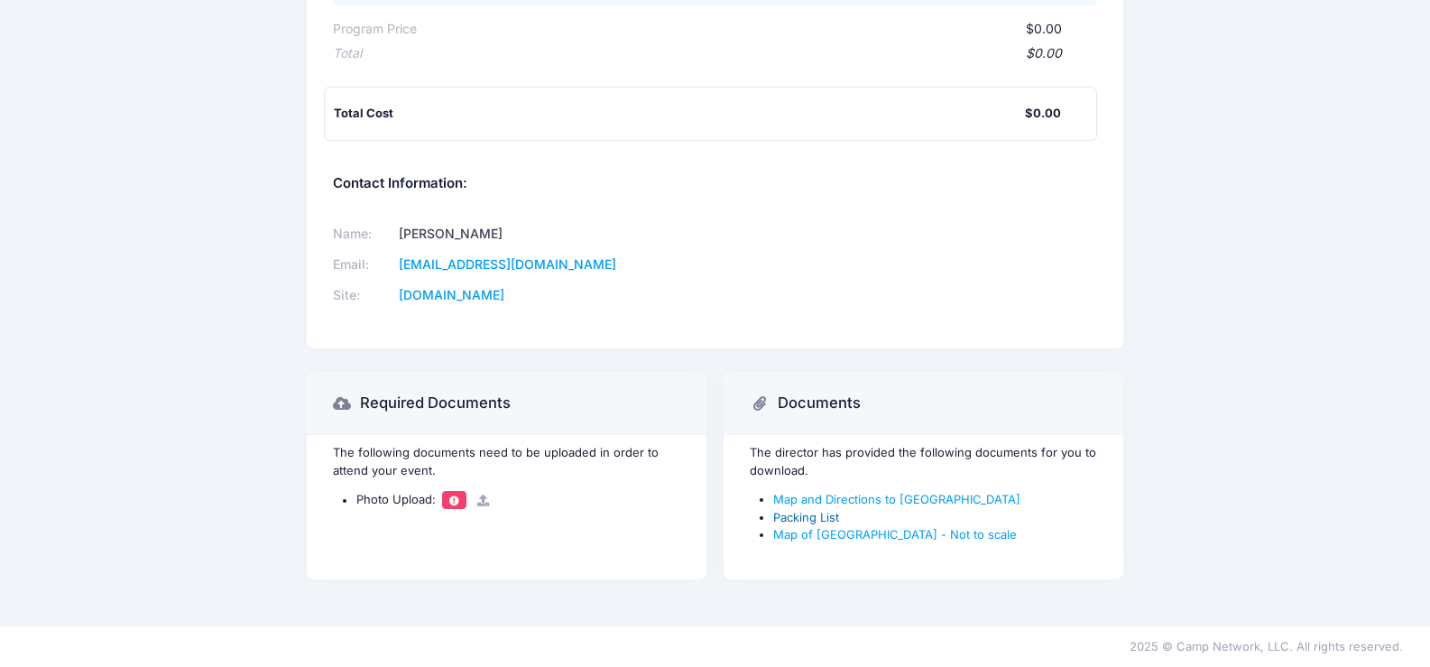
click at [823, 517] on link "Packing List" at bounding box center [806, 517] width 66 height 14
